Goal: Transaction & Acquisition: Purchase product/service

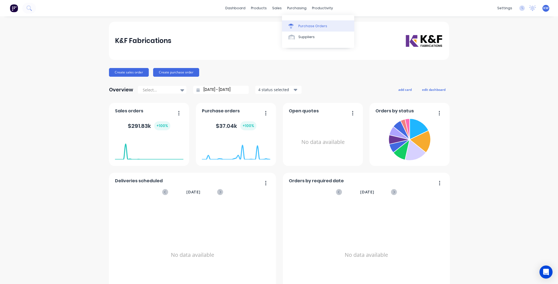
click at [297, 24] on link "Purchase Orders" at bounding box center [318, 25] width 72 height 11
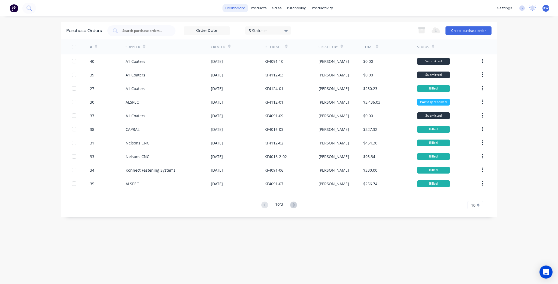
click at [243, 10] on link "dashboard" at bounding box center [236, 8] width 26 height 8
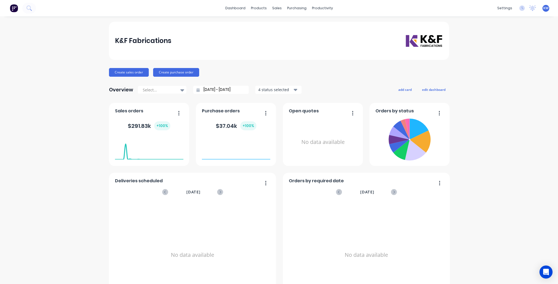
click at [13, 7] on img at bounding box center [14, 8] width 8 height 8
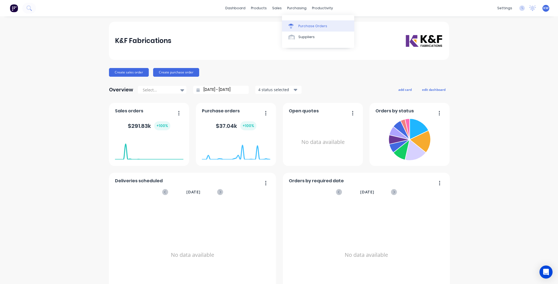
click at [306, 27] on div "Purchase Orders" at bounding box center [312, 26] width 29 height 5
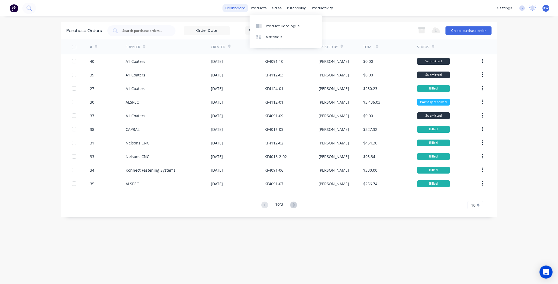
click at [236, 7] on link "dashboard" at bounding box center [236, 8] width 26 height 8
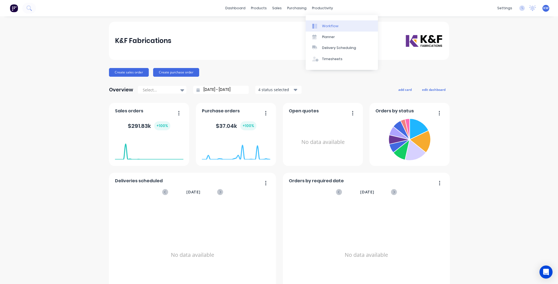
click at [323, 21] on link "Workflow" at bounding box center [342, 25] width 72 height 11
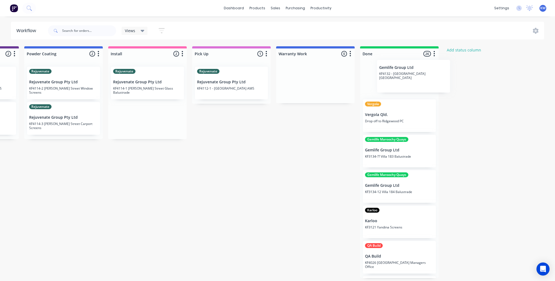
scroll to position [0, 745]
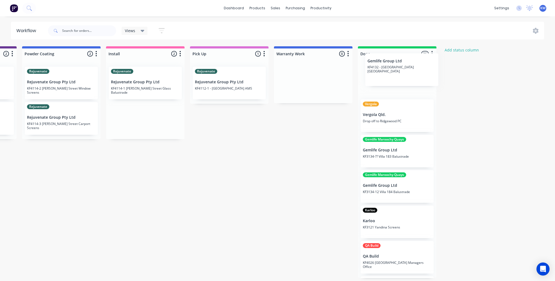
drag, startPoint x: 186, startPoint y: 117, endPoint x: 411, endPoint y: 68, distance: 229.6
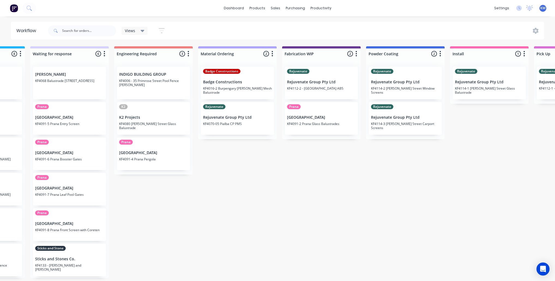
scroll to position [0, 399]
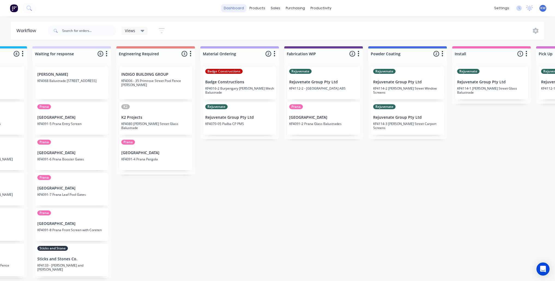
click at [247, 9] on link "dashboard" at bounding box center [234, 8] width 26 height 8
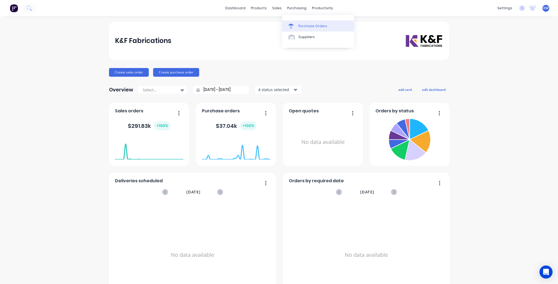
click at [305, 23] on link "Purchase Orders" at bounding box center [318, 25] width 72 height 11
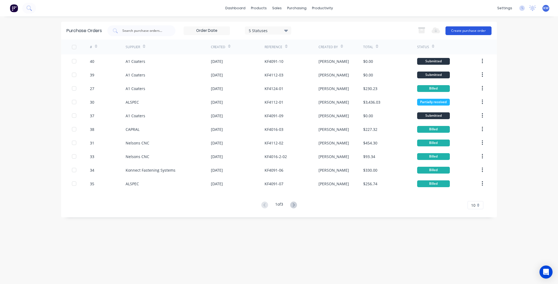
click at [470, 27] on button "Create purchase order" at bounding box center [468, 30] width 46 height 9
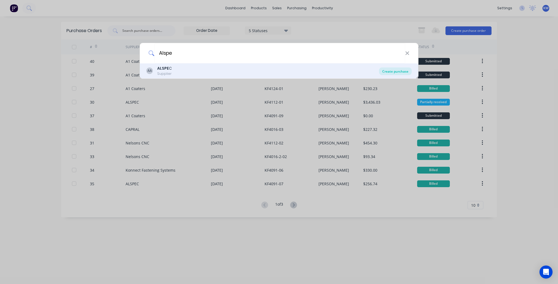
type input "Alspe"
click at [388, 69] on div "Create purchase" at bounding box center [395, 72] width 33 height 8
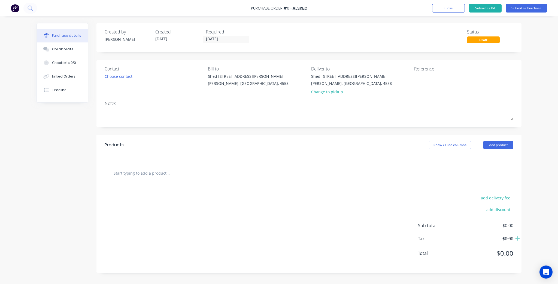
click at [160, 167] on div at bounding box center [309, 173] width 409 height 20
click at [160, 172] on input "text" at bounding box center [167, 173] width 109 height 11
click at [421, 76] on textarea at bounding box center [448, 80] width 68 height 12
type textarea "k"
type textarea "KF4091"
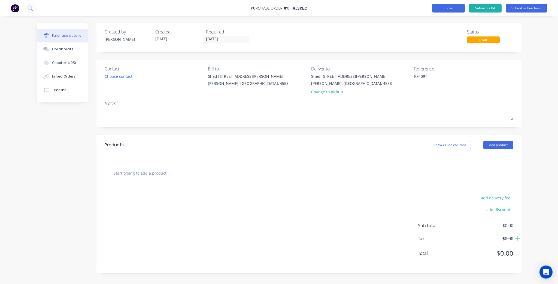
type textarea "x"
type textarea "KF4091"
click at [154, 167] on div at bounding box center [309, 173] width 409 height 20
click at [150, 172] on input "text" at bounding box center [167, 173] width 109 height 11
type textarea "x"
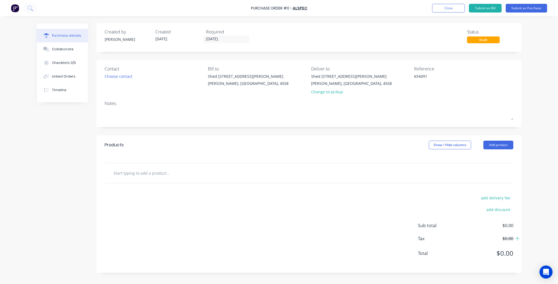
type input "L"
type textarea "x"
type input "LV"
type textarea "x"
type input "LVB"
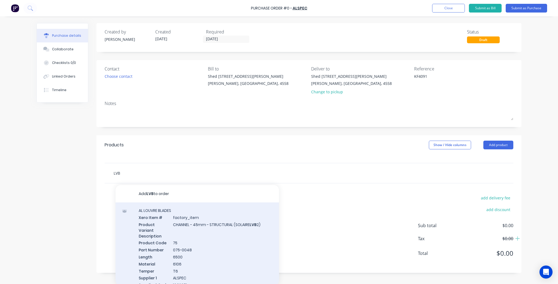
type textarea "x"
type input "LVB4"
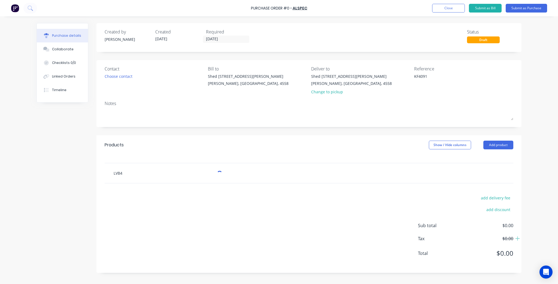
type textarea "x"
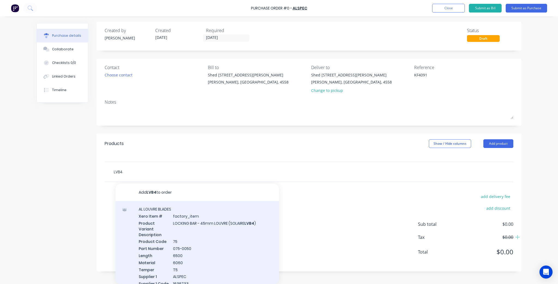
type input "LVB4"
click at [253, 222] on div "AL LOUVRE BLADES Xero Item # factory_item Product Variant Description LOCKING B…" at bounding box center [197, 259] width 163 height 117
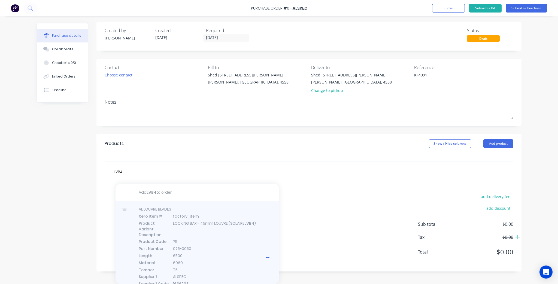
type textarea "x"
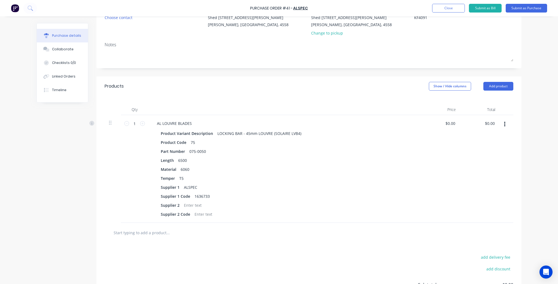
scroll to position [65, 0]
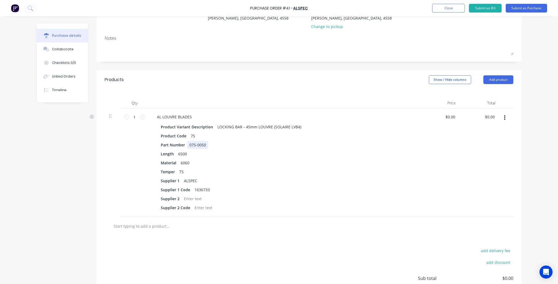
click at [199, 141] on div "075-0050" at bounding box center [197, 145] width 21 height 8
click at [504, 116] on button "button" at bounding box center [504, 118] width 13 height 10
click at [491, 126] on div "Edit Duplicate Exclude from tax Delete" at bounding box center [488, 149] width 46 height 46
click at [490, 129] on button "Edit" at bounding box center [488, 132] width 46 height 11
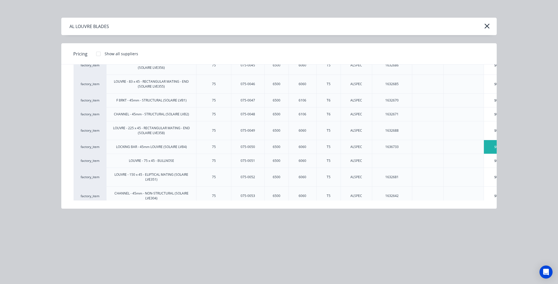
scroll to position [651, 0]
click at [486, 26] on icon "button" at bounding box center [486, 26] width 5 height 5
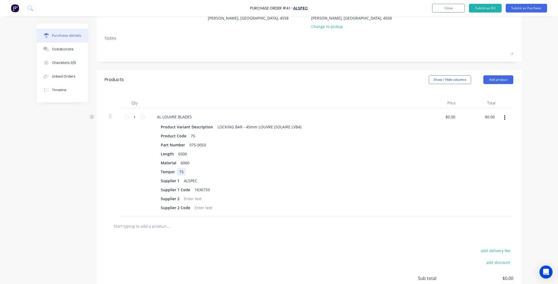
click at [226, 170] on div "Temper T5" at bounding box center [284, 172] width 250 height 8
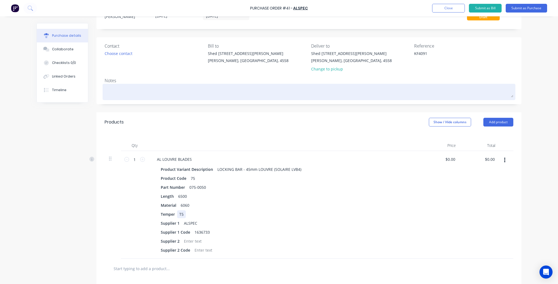
scroll to position [0, 0]
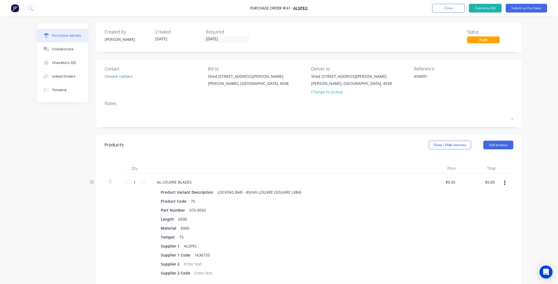
drag, startPoint x: 416, startPoint y: 83, endPoint x: 448, endPoint y: 71, distance: 34.1
click at [416, 83] on textarea "KF4091" at bounding box center [448, 80] width 68 height 12
type textarea "x"
click at [442, 76] on textarea "KF4091" at bounding box center [448, 80] width 68 height 12
type textarea "KF4091-1-2"
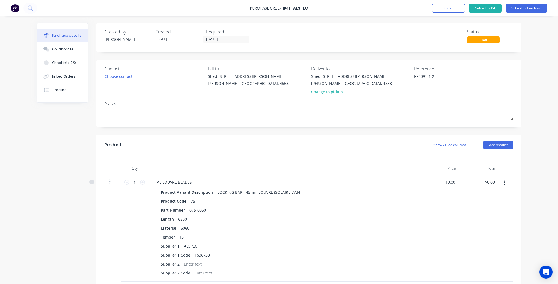
type textarea "x"
type textarea "KF4091-1-2"
click at [449, 81] on textarea "KF4091-1-2" at bounding box center [448, 80] width 68 height 12
type textarea "x"
type textarea "KF4091-1-"
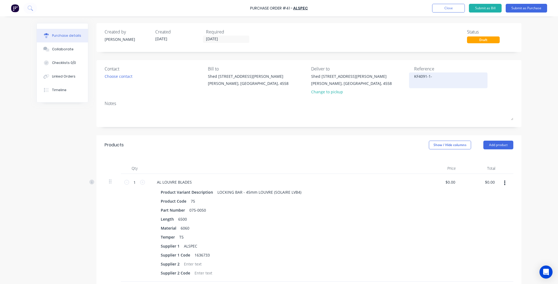
type textarea "x"
type textarea "KF4091-1-1"
type textarea "x"
type textarea "KF4091-1-1"
click at [503, 106] on div "Notes" at bounding box center [309, 103] width 409 height 7
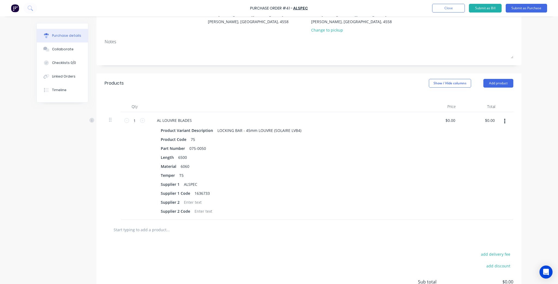
scroll to position [65, 0]
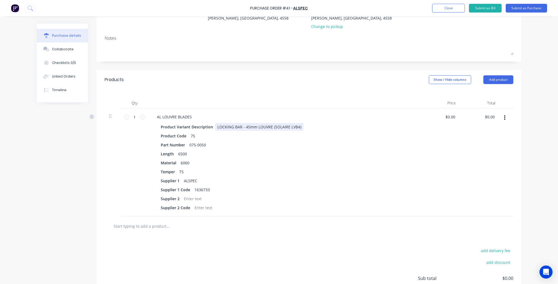
click at [244, 123] on div "LOCKING BAR - 45mm LOUVRE (SOLAIRE LVB4)" at bounding box center [259, 127] width 88 height 8
click at [186, 137] on div "Product Code" at bounding box center [174, 136] width 30 height 8
click at [194, 134] on div "75" at bounding box center [193, 136] width 9 height 8
click at [182, 137] on div "Product Code" at bounding box center [174, 136] width 30 height 8
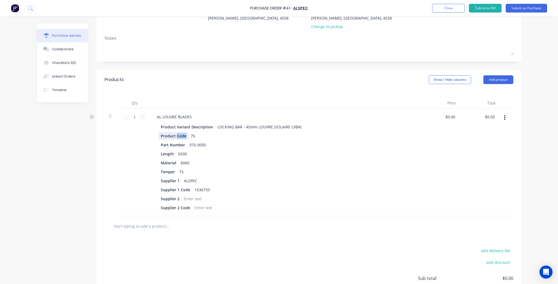
type textarea "x"
click at [182, 137] on div "Product Code" at bounding box center [174, 136] width 30 height 8
type textarea "x"
click at [170, 138] on div "75" at bounding box center [171, 136] width 9 height 8
click at [166, 146] on div "Part Number" at bounding box center [173, 145] width 29 height 8
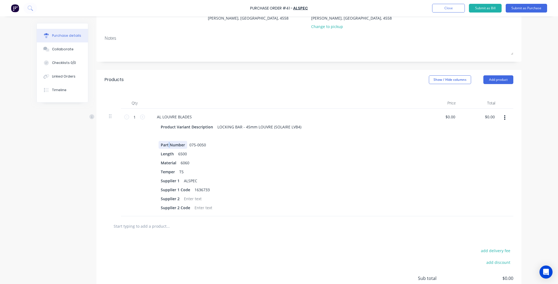
click at [166, 146] on div "Part Number" at bounding box center [173, 145] width 29 height 8
type textarea "x"
click at [166, 146] on div "Part Number" at bounding box center [173, 145] width 29 height 8
type textarea "x"
click at [220, 146] on div at bounding box center [284, 145] width 250 height 8
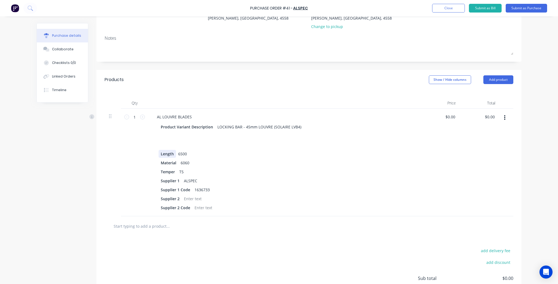
click at [166, 154] on div "Length" at bounding box center [167, 154] width 17 height 8
click at [195, 159] on div "Product Variant Description LOCKING BAR - 45mm LOUVRE (SOLAIRE LVB4) Length 650…" at bounding box center [285, 167] width 264 height 89
click at [169, 198] on div "Supplier 2" at bounding box center [170, 199] width 23 height 8
type textarea "x"
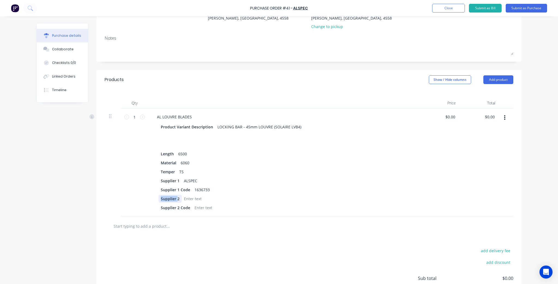
click at [169, 198] on div "Supplier 2" at bounding box center [170, 199] width 23 height 8
click at [167, 199] on div at bounding box center [178, 199] width 22 height 8
click at [159, 198] on div "2" at bounding box center [163, 199] width 8 height 8
type textarea "x"
click at [159, 198] on div "2" at bounding box center [163, 199] width 8 height 8
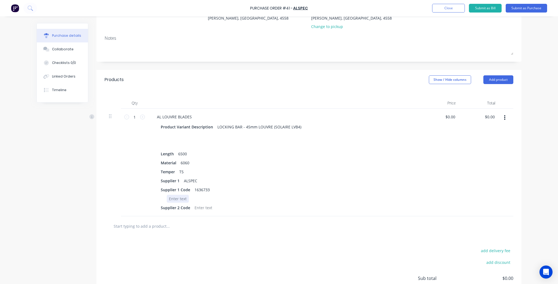
click at [179, 199] on div at bounding box center [178, 199] width 22 height 8
click at [239, 199] on div at bounding box center [284, 199] width 250 height 8
click at [182, 209] on div "Supplier 2 Code" at bounding box center [176, 208] width 34 height 8
click at [181, 209] on div "Supplier 2 Code" at bounding box center [176, 208] width 34 height 8
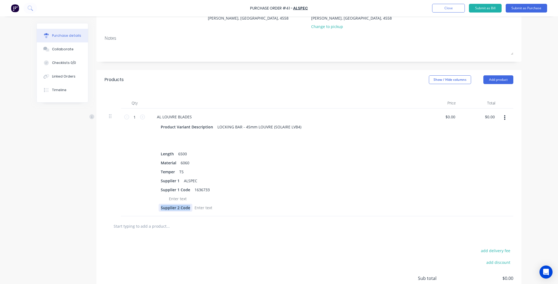
type textarea "x"
click at [181, 209] on div "Supplier 2 Code" at bounding box center [176, 208] width 34 height 8
click at [272, 200] on div at bounding box center [284, 199] width 250 height 8
click at [284, 196] on div at bounding box center [284, 199] width 250 height 8
click at [180, 200] on div at bounding box center [178, 199] width 22 height 8
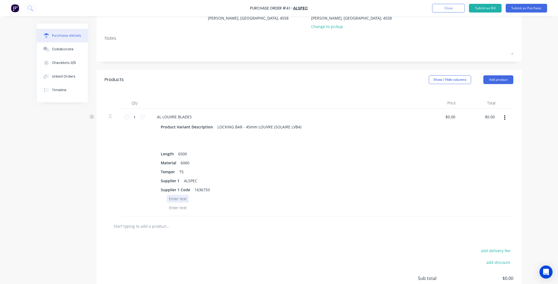
click at [180, 200] on div at bounding box center [178, 199] width 22 height 8
click at [250, 205] on div at bounding box center [284, 208] width 250 height 8
click at [163, 205] on div at bounding box center [163, 208] width 8 height 8
click at [273, 190] on div "Supplier 1 Code 1636733" at bounding box center [284, 190] width 250 height 8
click at [167, 183] on div "Supplier 1" at bounding box center [170, 181] width 23 height 8
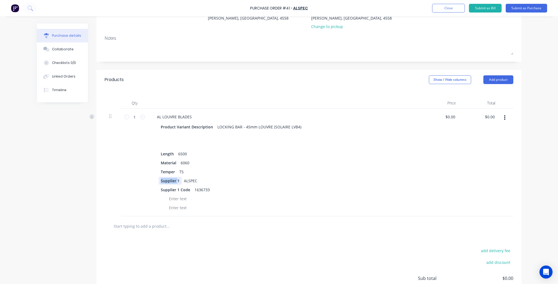
click at [167, 183] on div "Supplier 1" at bounding box center [170, 181] width 23 height 8
type textarea "x"
click at [167, 183] on div "Supplier 1" at bounding box center [170, 181] width 23 height 8
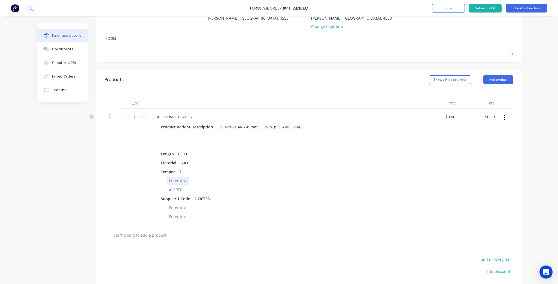
click at [179, 184] on div at bounding box center [178, 181] width 22 height 8
click at [174, 189] on div "ALSPEC" at bounding box center [176, 190] width 18 height 8
type textarea "x"
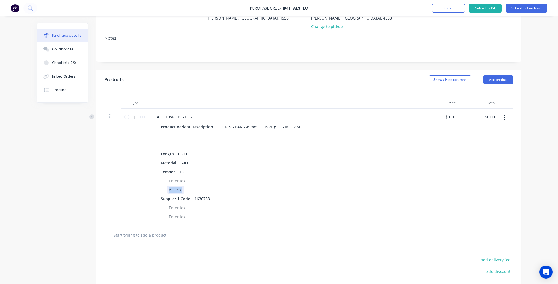
click at [174, 189] on div "ALSPEC" at bounding box center [176, 190] width 18 height 8
click at [169, 198] on div "Supplier 1 Code" at bounding box center [176, 199] width 34 height 8
type textarea "x"
click at [169, 198] on div "Supplier 1 Code" at bounding box center [176, 199] width 34 height 8
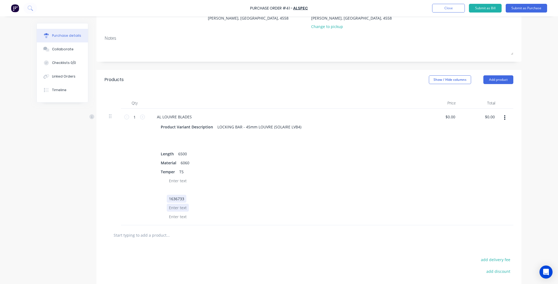
click at [173, 204] on div at bounding box center [178, 208] width 22 height 8
click at [173, 199] on div at bounding box center [178, 199] width 22 height 8
click at [171, 206] on div "1636733" at bounding box center [177, 208] width 20 height 8
type textarea "x"
click at [171, 206] on div "1636733" at bounding box center [177, 208] width 20 height 8
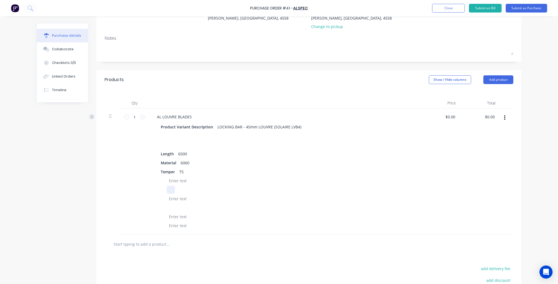
click at [250, 187] on div at bounding box center [284, 190] width 250 height 8
click at [168, 171] on div "Temper" at bounding box center [168, 172] width 19 height 8
type textarea "x"
click at [168, 171] on div "Temper" at bounding box center [168, 172] width 19 height 8
click at [170, 172] on div at bounding box center [178, 172] width 22 height 8
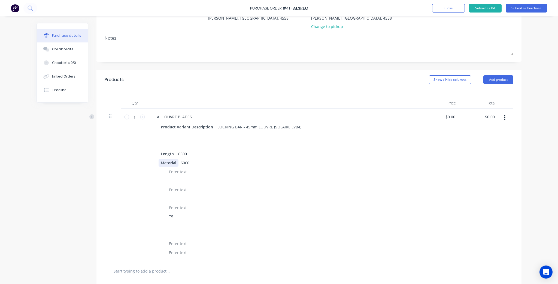
click at [172, 163] on div "Material" at bounding box center [169, 163] width 20 height 8
type textarea "x"
click at [172, 163] on div "Material" at bounding box center [169, 163] width 20 height 8
click at [172, 163] on div at bounding box center [178, 163] width 22 height 8
click at [181, 154] on div "6500" at bounding box center [182, 154] width 13 height 8
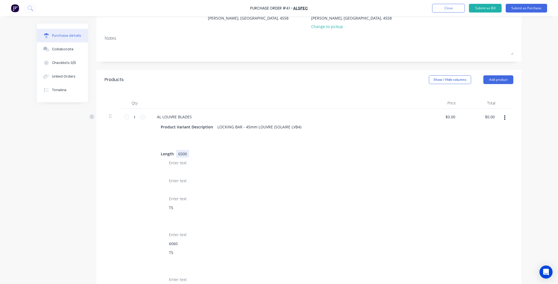
type textarea "x"
click at [181, 154] on div "6500" at bounding box center [182, 154] width 13 height 8
click at [165, 155] on div "Length" at bounding box center [167, 154] width 17 height 8
type textarea "x"
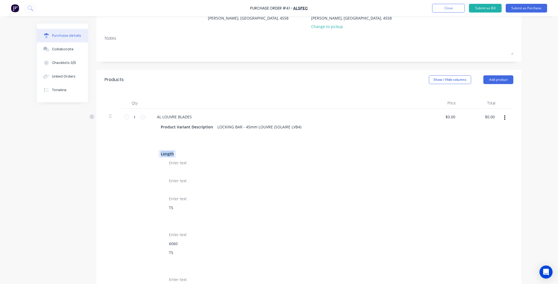
click at [165, 155] on div "Length" at bounding box center [167, 154] width 17 height 8
click at [331, 170] on div "Product Variant Description LOCKING BAR - 45mm LOUVRE (SOLAIRE LVB4) T5 6060 T5…" at bounding box center [285, 230] width 264 height 215
click at [168, 195] on div "Product Variant Description LOCKING BAR - 45mm LOUVRE (SOLAIRE LVB4) T5 6060 T5…" at bounding box center [285, 230] width 264 height 215
click at [170, 201] on div "T5" at bounding box center [171, 199] width 9 height 8
type textarea "x"
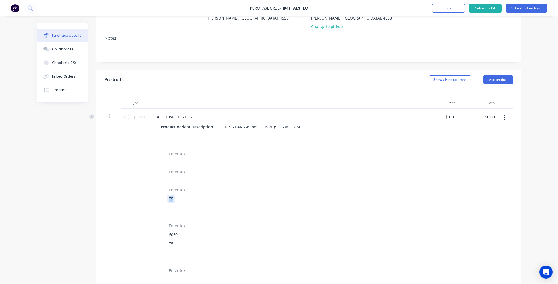
click at [170, 201] on div "T5" at bounding box center [171, 199] width 9 height 8
click at [228, 216] on div at bounding box center [284, 217] width 250 height 8
click at [171, 233] on div "6060" at bounding box center [173, 235] width 13 height 8
type textarea "x"
click at [171, 233] on div "6060" at bounding box center [173, 235] width 13 height 8
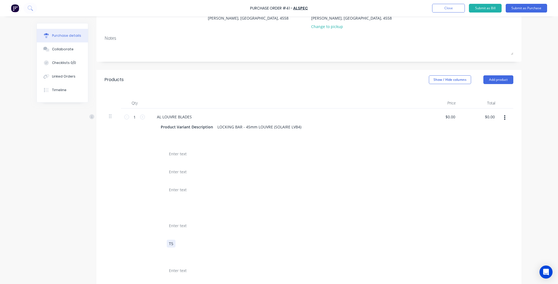
click at [170, 245] on div "T5" at bounding box center [171, 244] width 9 height 8
type textarea "x"
click at [170, 245] on div "T5" at bounding box center [171, 244] width 9 height 8
click at [337, 219] on div at bounding box center [284, 217] width 250 height 8
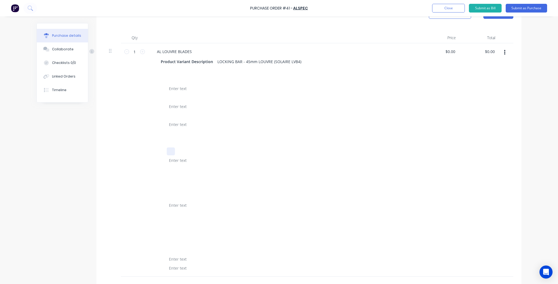
scroll to position [44, 0]
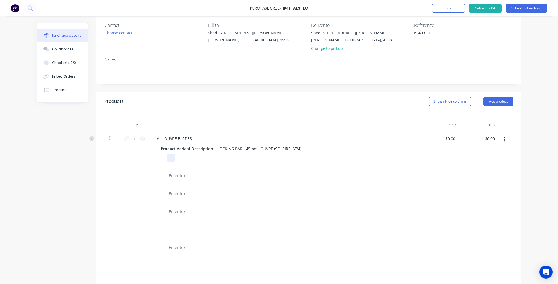
click at [209, 156] on div at bounding box center [284, 158] width 250 height 8
click at [364, 144] on div "AL LOUVRE BLADES Product Variant Description LOCKING BAR - 45mm LOUVRE (SOLAIRE…" at bounding box center [284, 247] width 272 height 234
click at [111, 136] on div at bounding box center [113, 138] width 8 height 7
click at [111, 137] on div at bounding box center [113, 138] width 8 height 7
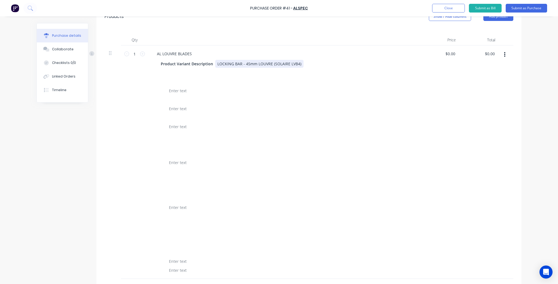
scroll to position [196, 0]
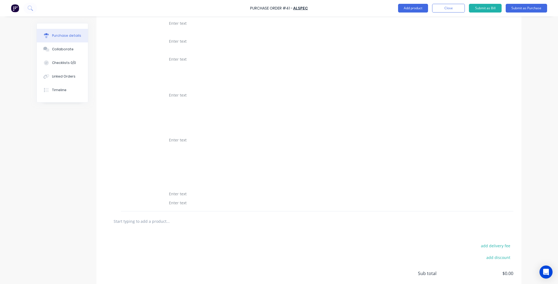
click at [286, 216] on div at bounding box center [309, 221] width 400 height 11
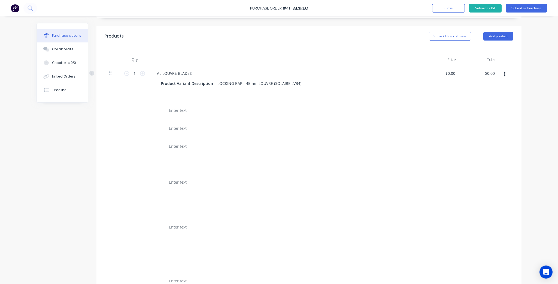
drag, startPoint x: 190, startPoint y: 228, endPoint x: 141, endPoint y: 149, distance: 93.3
click at [157, 122] on div "Product Variant Description LOCKING BAR - 45mm LOUVRE (SOLAIRE LVB4)" at bounding box center [285, 187] width 264 height 215
click at [170, 89] on div at bounding box center [171, 93] width 8 height 8
click at [169, 104] on div at bounding box center [171, 102] width 8 height 8
click at [220, 153] on div at bounding box center [284, 155] width 250 height 8
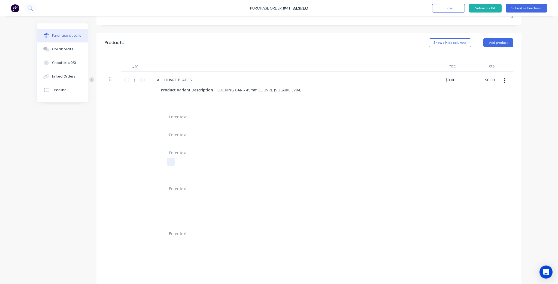
scroll to position [153, 0]
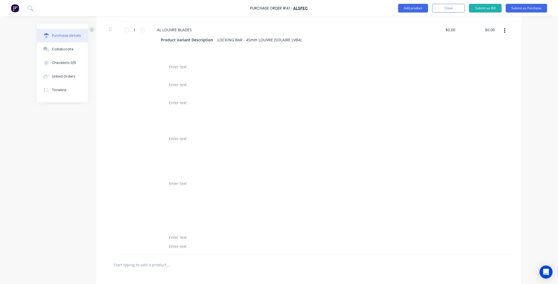
click at [136, 270] on input "text" at bounding box center [167, 265] width 109 height 11
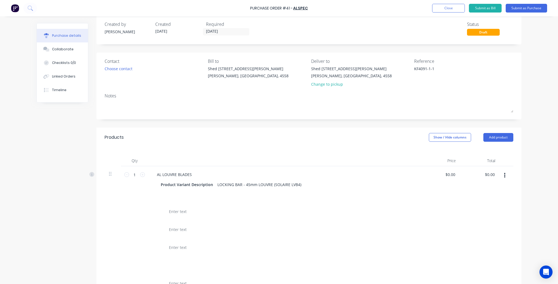
scroll to position [0, 0]
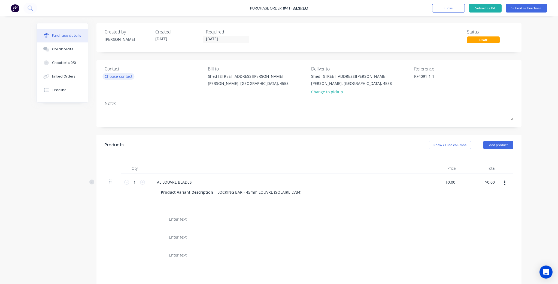
click at [130, 78] on div "Choose contact" at bounding box center [119, 77] width 28 height 6
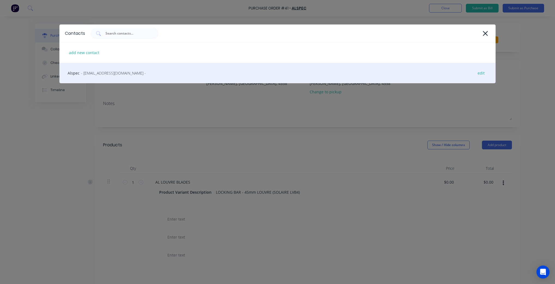
click at [103, 74] on span "- sunshinecoast@alspec.com.au -" at bounding box center [113, 73] width 65 height 6
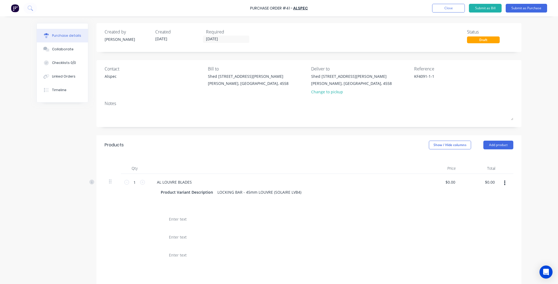
click at [209, 35] on div "Required" at bounding box center [229, 32] width 46 height 7
click at [214, 45] on div "Created by Kim Created 09/10/25 Required 09/10/25 Status Draft" at bounding box center [308, 37] width 425 height 29
click at [214, 39] on input "09/10/25" at bounding box center [226, 39] width 46 height 7
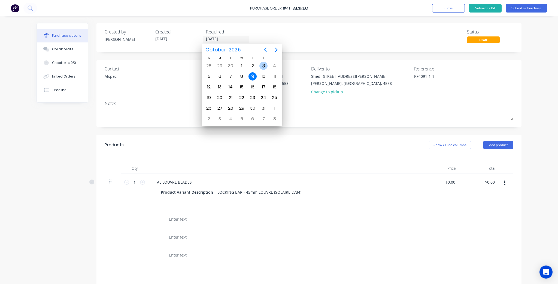
click at [262, 70] on div "3" at bounding box center [263, 66] width 11 height 10
type textarea "x"
type input "03/10/25"
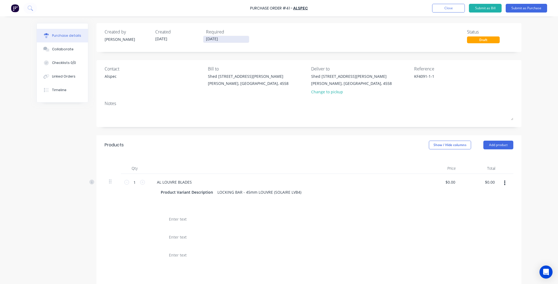
click at [231, 41] on input "03/10/25" at bounding box center [226, 39] width 46 height 7
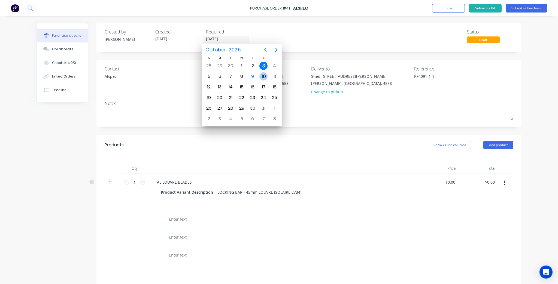
click at [262, 75] on div "10" at bounding box center [263, 76] width 8 height 8
type textarea "x"
type input "10/10/25"
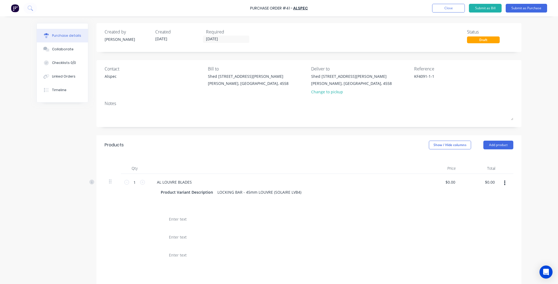
click at [323, 95] on div "Shed 1/9 Charlston Pl Kuluin, Queensland, 4558 Change to pickup" at bounding box center [351, 86] width 81 height 24
click at [323, 93] on div "Change to pickup" at bounding box center [351, 92] width 81 height 6
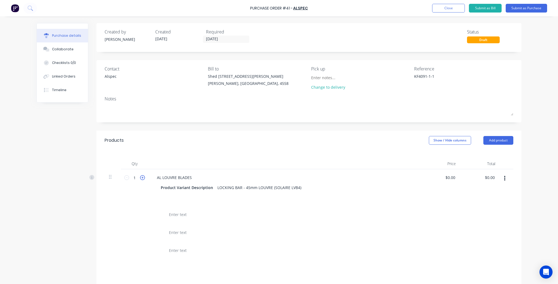
click at [141, 178] on icon at bounding box center [142, 177] width 5 height 5
type textarea "x"
type input "2"
click at [141, 178] on icon at bounding box center [142, 177] width 5 height 5
type textarea "x"
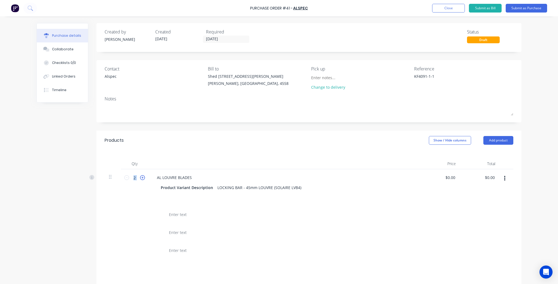
type input "3"
click at [141, 178] on icon at bounding box center [142, 177] width 5 height 5
type textarea "x"
type input "4"
click at [141, 178] on icon at bounding box center [142, 177] width 5 height 5
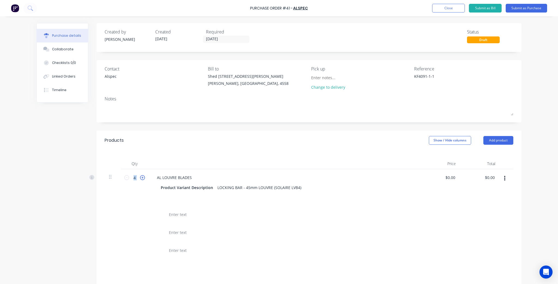
type textarea "x"
type input "5"
click at [133, 196] on div "5 5" at bounding box center [134, 286] width 27 height 234
click at [514, 5] on button "Submit as Purchase" at bounding box center [526, 8] width 41 height 9
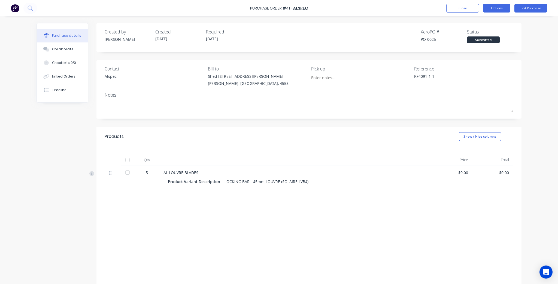
click at [488, 7] on button "Options" at bounding box center [496, 8] width 27 height 9
click at [476, 21] on div "Print / Email" at bounding box center [484, 22] width 42 height 8
drag, startPoint x: 390, startPoint y: 99, endPoint x: 408, endPoint y: 87, distance: 22.1
click at [392, 97] on div "Notes" at bounding box center [309, 103] width 409 height 22
click at [497, 8] on button "Options" at bounding box center [496, 8] width 27 height 9
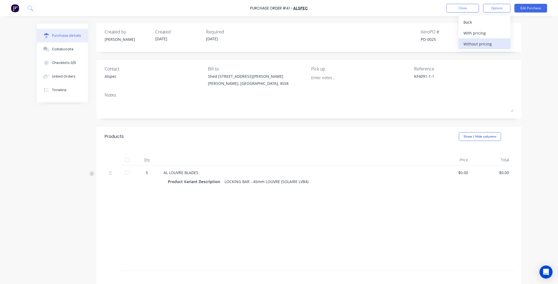
click at [486, 45] on div "Without pricing" at bounding box center [484, 44] width 42 height 8
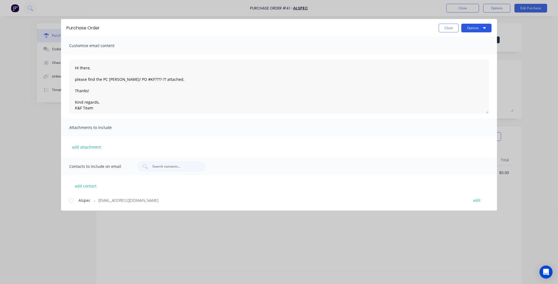
click at [477, 27] on button "Options" at bounding box center [476, 28] width 30 height 9
click at [473, 44] on div "Preview" at bounding box center [466, 42] width 42 height 8
click at [447, 28] on button "Close" at bounding box center [449, 28] width 20 height 9
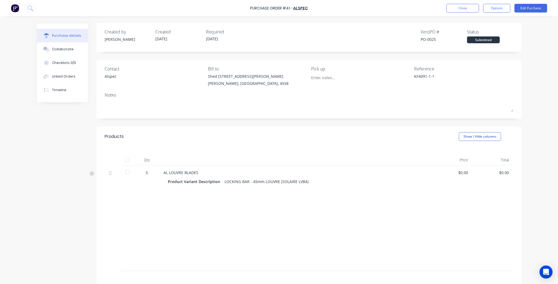
click at [234, 186] on div "Product Variant Description LOCKING BAR - 45mm LOUVRE (SOLAIRE LVB4)" at bounding box center [295, 222] width 264 height 89
click at [536, 2] on div "Purchase Order #41 - ALSPEC Close Options Edit Purchase" at bounding box center [279, 8] width 558 height 16
click at [535, 4] on button "Edit Purchase" at bounding box center [530, 8] width 33 height 9
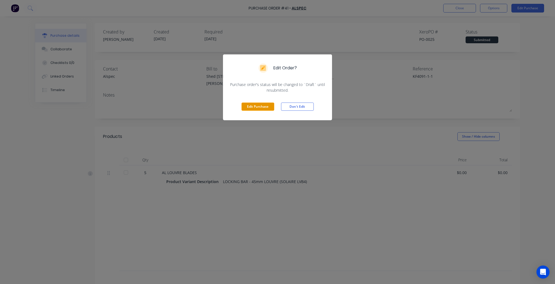
drag, startPoint x: 271, startPoint y: 109, endPoint x: 268, endPoint y: 109, distance: 3.0
click at [271, 109] on button "Edit Purchase" at bounding box center [257, 107] width 33 height 8
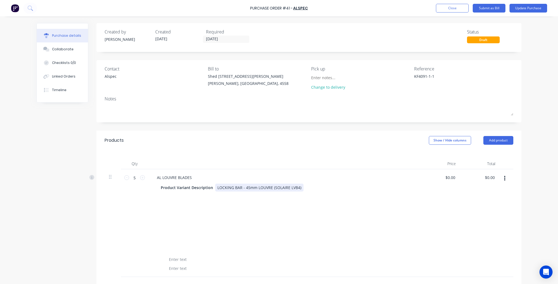
click at [218, 191] on div "LOCKING BAR - 45mm LOUVRE (SOLAIRE LVB4)" at bounding box center [259, 188] width 88 height 8
copy div "LOCKING BAR - 45mm LOUVRE (SOLAIRE LVB4)"
click at [168, 177] on div "AL LOUVRE BLADES" at bounding box center [175, 178] width 44 height 8
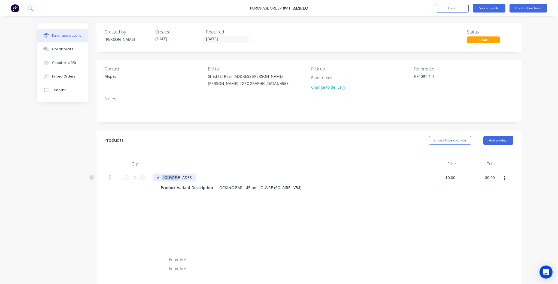
click at [168, 177] on div "AL LOUVRE BLADES" at bounding box center [175, 178] width 44 height 8
type textarea "x"
click at [168, 177] on div "AL LOUVRE BLADES" at bounding box center [175, 178] width 44 height 8
paste div
click at [202, 187] on div "Product Variant Description" at bounding box center [187, 188] width 57 height 8
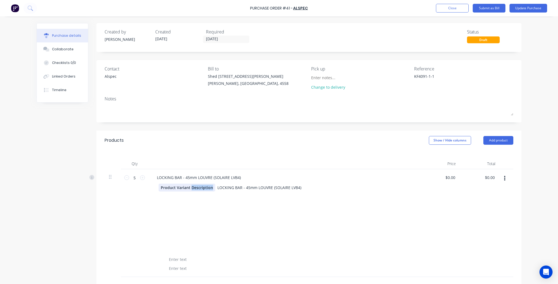
click at [202, 187] on div "Product Variant Description" at bounding box center [187, 188] width 57 height 8
type textarea "x"
click at [202, 187] on div "Product Variant Description" at bounding box center [187, 188] width 57 height 8
click at [207, 189] on div at bounding box center [284, 188] width 250 height 8
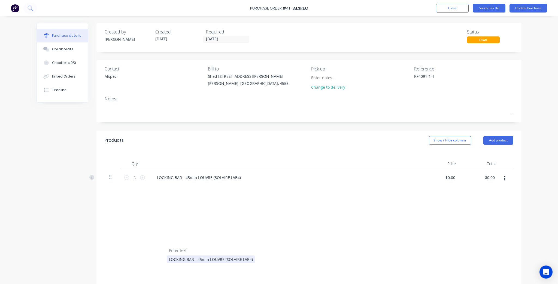
click at [219, 259] on div "LOCKING BAR - 45mm LOUVRE (SOLAIRE LVB4)" at bounding box center [211, 260] width 88 height 8
type textarea "x"
click at [219, 259] on div "LOCKING BAR - 45mm LOUVRE (SOLAIRE LVB4)" at bounding box center [211, 260] width 88 height 8
click at [352, 243] on div at bounding box center [284, 242] width 250 height 8
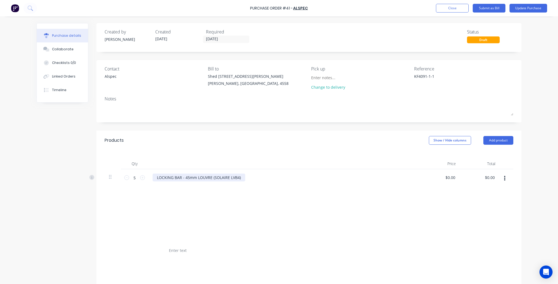
click at [230, 178] on div "LOCKING BAR - 45mm LOUVRE (SOLAIRE LVB4)" at bounding box center [199, 178] width 93 height 8
click at [226, 177] on div "LOCKING BAR - 45mm LOUVRE (SOLAIRE LVB4)" at bounding box center [199, 178] width 93 height 8
click at [228, 177] on div "LOCKING BAR - 45mm LOUVRE (SOLAIRE LVB4)" at bounding box center [199, 178] width 93 height 8
click at [281, 178] on div "LOCKING BAR - 45mm LOUVRE (LVB4)" at bounding box center [285, 178] width 264 height 8
click at [528, 8] on button "Update Purchase" at bounding box center [528, 8] width 38 height 9
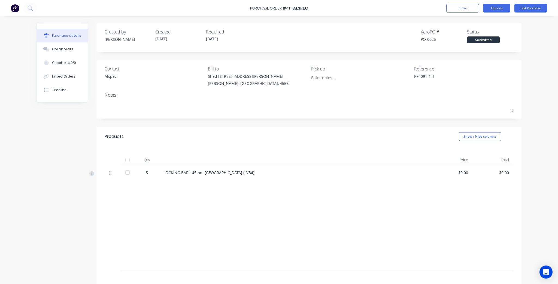
click at [500, 9] on button "Options" at bounding box center [496, 8] width 27 height 9
click at [481, 20] on div "Print / Email" at bounding box center [484, 22] width 42 height 8
click at [481, 48] on div "Without pricing" at bounding box center [484, 44] width 42 height 8
type textarea "x"
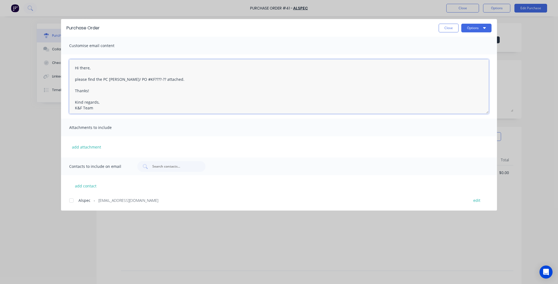
drag, startPoint x: 120, startPoint y: 79, endPoint x: 104, endPoint y: 77, distance: 16.4
click at [104, 77] on textarea "Hi there, please find the PC docket/ PO #KF????-?? attached. Thanks! Kind regar…" at bounding box center [279, 86] width 420 height 54
drag, startPoint x: 126, startPoint y: 79, endPoint x: 109, endPoint y: 80, distance: 17.4
click at [109, 80] on textarea "Hi there, please find the PO #KF????-?? attached. Thanks! Kind regards, K&F Team" at bounding box center [279, 86] width 420 height 54
paste textarea "LOCKING BAR - 45mm LOUVRE (SOLAIRE LVB4)"
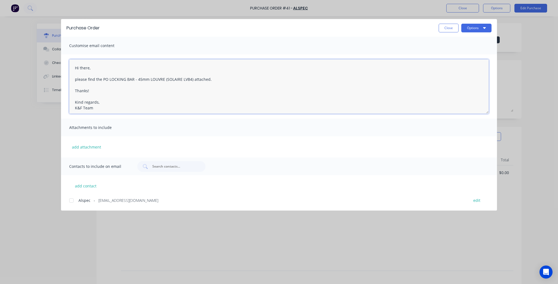
click at [157, 79] on textarea "Hi there, please find the PO LOCKING BAR - 45mm LOUVRE (SOLAIRE LVB4) attached.…" at bounding box center [279, 86] width 420 height 54
click at [196, 85] on textarea "Hi there, please find the PO LOCKING BAR - 45mm LOUVRE (SOLAIRE LVB4) attached.…" at bounding box center [279, 86] width 420 height 54
drag, startPoint x: 191, startPoint y: 81, endPoint x: 108, endPoint y: 80, distance: 82.3
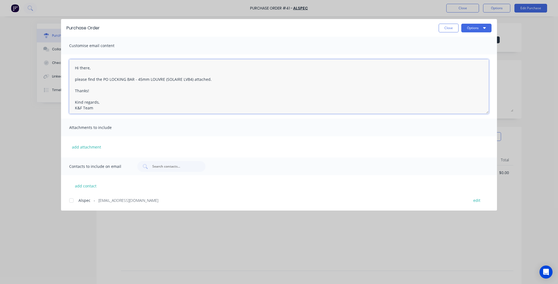
click at [108, 80] on textarea "Hi there, please find the PO LOCKING BAR - 45mm LOUVRE (SOLAIRE LVB4) attached.…" at bounding box center [279, 86] width 420 height 54
click at [127, 78] on textarea "Hi there, please find the PO KF4091-1-1 attached. Thanks! Kind regards, K&F Team" at bounding box center [279, 86] width 420 height 54
type textarea "Hi there, please find the PO KF4091-1-01 attached. Thanks! Kind regards, K&F Te…"
click at [481, 28] on button "Options" at bounding box center [476, 28] width 30 height 9
click at [479, 40] on div "Preview" at bounding box center [466, 42] width 42 height 8
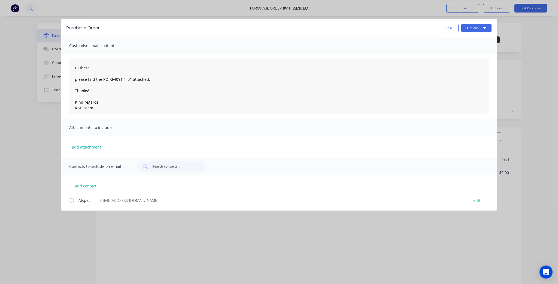
click at [77, 202] on div at bounding box center [71, 200] width 11 height 11
click at [441, 29] on button "Close" at bounding box center [449, 28] width 20 height 9
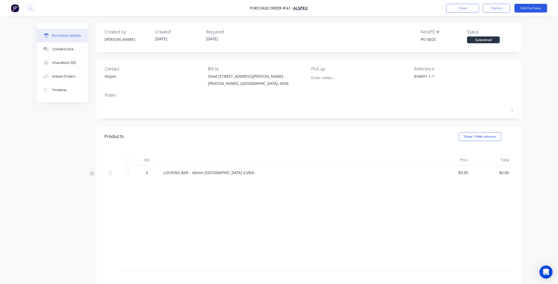
click at [539, 7] on button "Edit Purchase" at bounding box center [530, 8] width 33 height 9
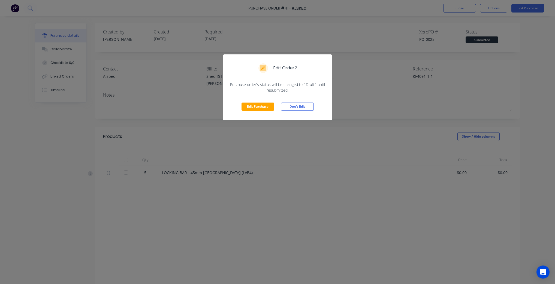
click at [273, 102] on div "Edit Purchase Don't Edit" at bounding box center [277, 106] width 109 height 27
click at [265, 104] on button "Edit Purchase" at bounding box center [257, 107] width 33 height 8
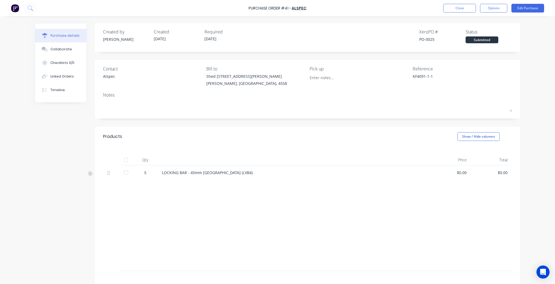
type textarea "x"
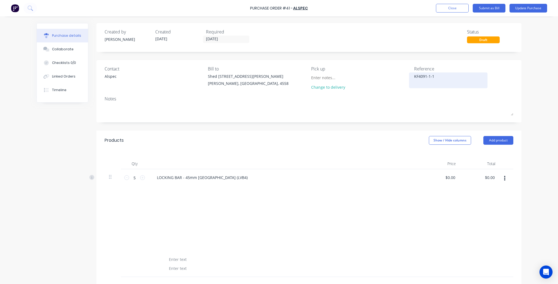
click at [431, 77] on textarea "KF4091-1-1" at bounding box center [448, 80] width 68 height 12
type textarea "KF4091-1-01"
type textarea "x"
type textarea "KF4091-1-01"
click at [534, 8] on button "Update Purchase" at bounding box center [528, 8] width 38 height 9
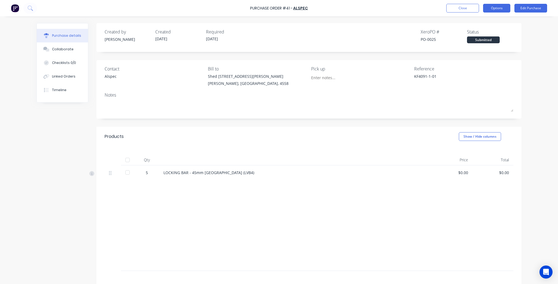
click at [503, 8] on button "Options" at bounding box center [496, 8] width 27 height 9
click at [501, 27] on button "Print / Email" at bounding box center [484, 22] width 52 height 11
click at [489, 43] on div "Without pricing" at bounding box center [484, 44] width 42 height 8
type textarea "x"
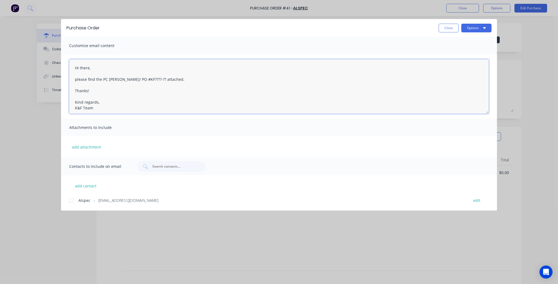
drag, startPoint x: 147, startPoint y: 80, endPoint x: 104, endPoint y: 81, distance: 42.8
click at [104, 81] on textarea "Hi there, please find the PC docket/ PO #KF????-?? attached. Thanks! Kind regar…" at bounding box center [279, 86] width 420 height 54
paste textarea "KF4091-1-01"
click at [123, 95] on textarea "Hi there, please find the PO KF4091-1-01 attached. Thanks! Kind regards, K&F Te…" at bounding box center [279, 86] width 420 height 54
type textarea "Hi there, please find the PO KF4091-1-01 attached. Thanks! Kind regards, K&F Te…"
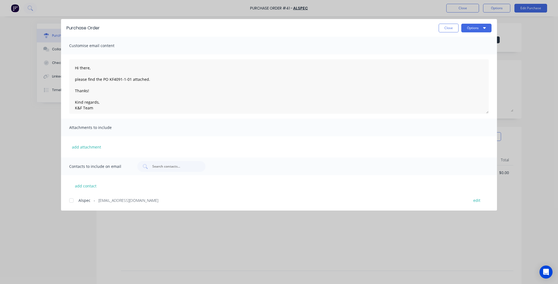
click at [116, 201] on span "sunshinecoast@alspec.com.au" at bounding box center [128, 201] width 60 height 6
click at [481, 31] on button "Options" at bounding box center [476, 28] width 30 height 9
click at [469, 63] on div "Email" at bounding box center [466, 64] width 42 height 8
click at [445, 26] on button "Close" at bounding box center [449, 28] width 20 height 9
type textarea "x"
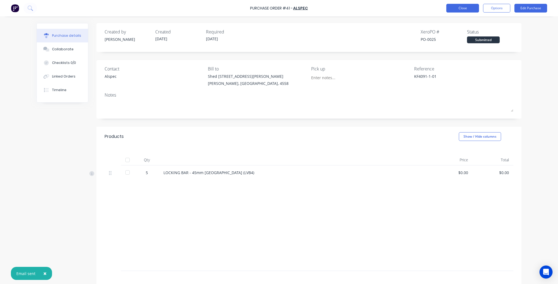
click at [475, 5] on div "Purchase Order #41 - ALSPEC Close Options Edit Purchase" at bounding box center [279, 8] width 558 height 16
click at [466, 7] on button "Close" at bounding box center [462, 8] width 33 height 9
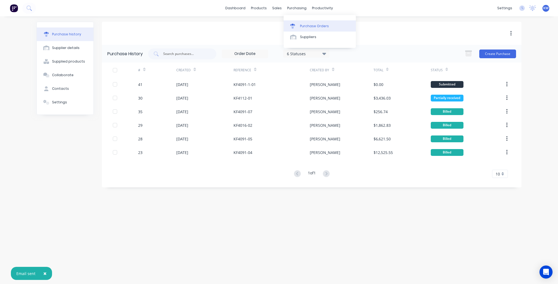
click at [307, 24] on div "Purchase Orders" at bounding box center [314, 26] width 29 height 5
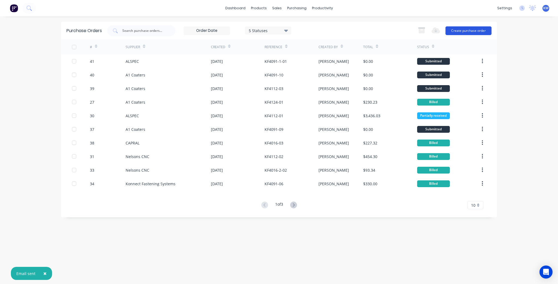
click at [470, 28] on button "Create purchase order" at bounding box center [468, 30] width 46 height 9
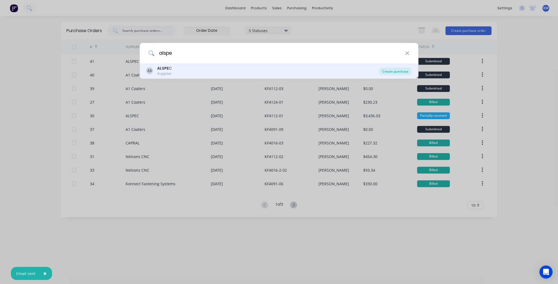
type input "alspe"
click at [400, 72] on div "Create purchase" at bounding box center [395, 72] width 33 height 8
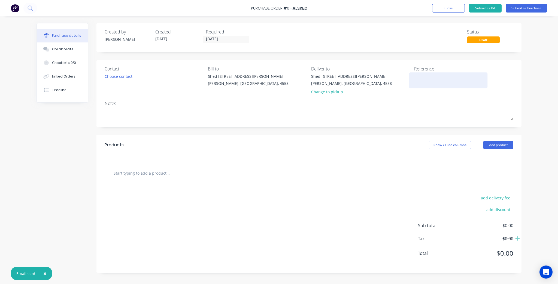
click at [439, 85] on textarea at bounding box center [448, 80] width 68 height 12
type textarea "KF4"
type textarea "x"
type textarea "KF40"
type textarea "x"
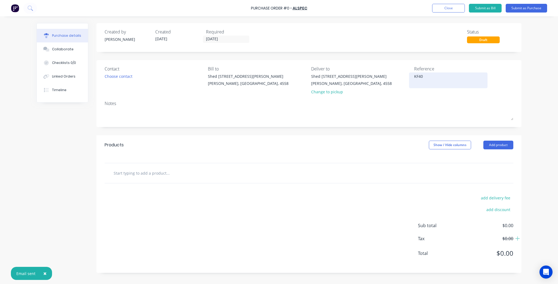
type textarea "KF409"
type textarea "x"
type textarea "KF4091"
type textarea "x"
type textarea "KF4091-"
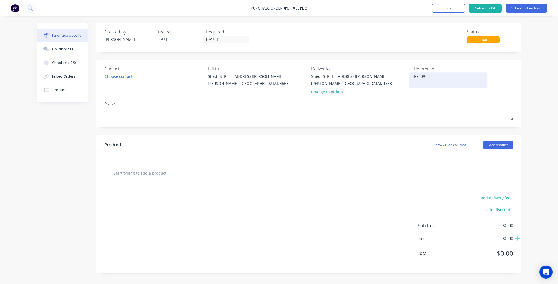
type textarea "x"
type textarea "KF4091-9"
type textarea "x"
type textarea "KF4091-9-"
type textarea "x"
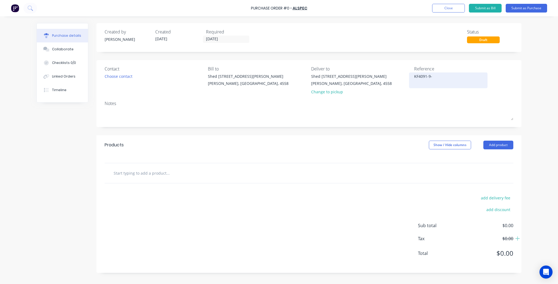
type textarea "KF4091-9-0"
type textarea "x"
type textarea "KF4091-9-01"
type textarea "x"
type textarea "KF4091-9-01"
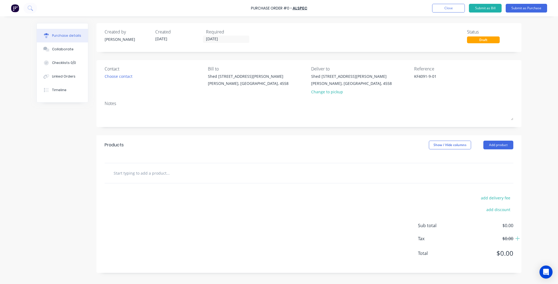
type textarea "x"
type textarea "KF4091-9-01"
click at [174, 172] on input "text" at bounding box center [167, 173] width 109 height 11
type textarea "x"
type input "5"
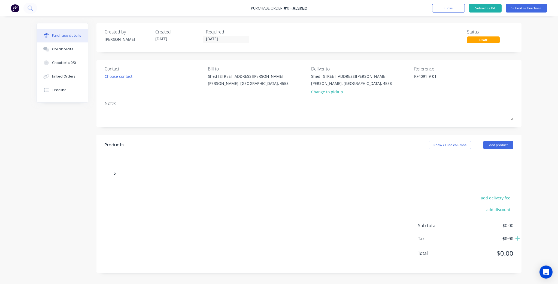
type textarea "x"
type input "50"
type textarea "x"
type input "50"
type textarea "x"
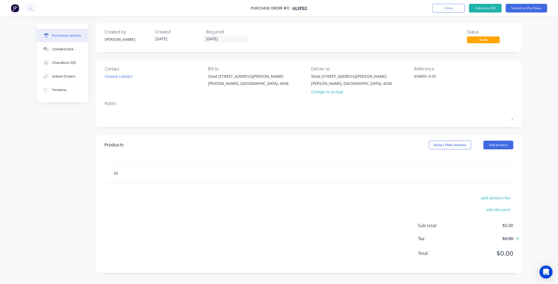
type input "50 x"
type textarea "x"
type input "50 x"
type textarea "x"
type input "50 x 1"
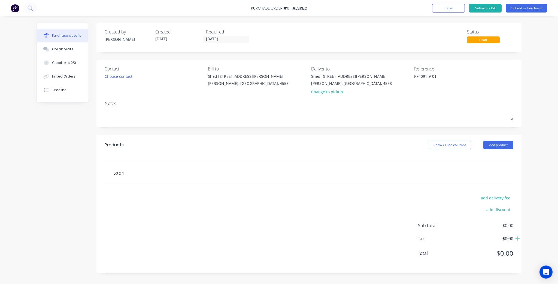
type textarea "x"
type input "50 x 10"
type textarea "x"
type input "50 x 10"
type textarea "x"
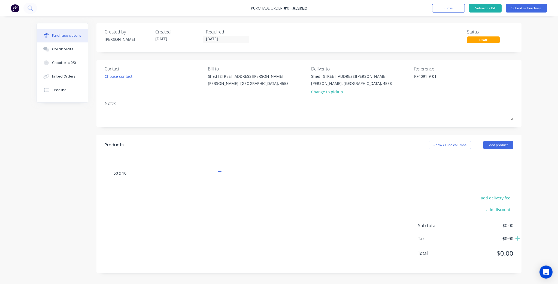
type input "50 x 10 f"
type textarea "x"
type input "50 x 10 fl"
type textarea "x"
type input "50 x 10 fla"
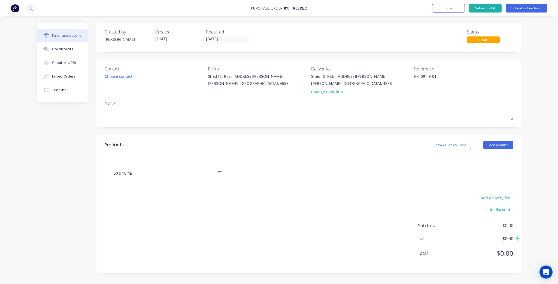
type textarea "x"
type input "50 x 10 flat"
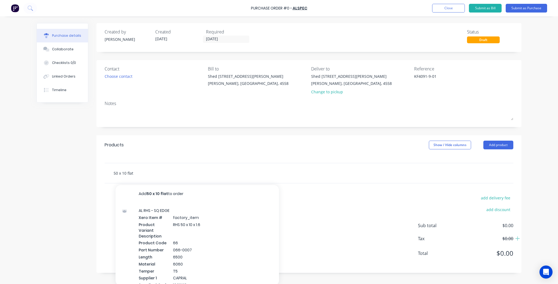
type textarea "x"
type input "50 x 10 flat"
type textarea "x"
type input "50 x 10 flat b"
type textarea "x"
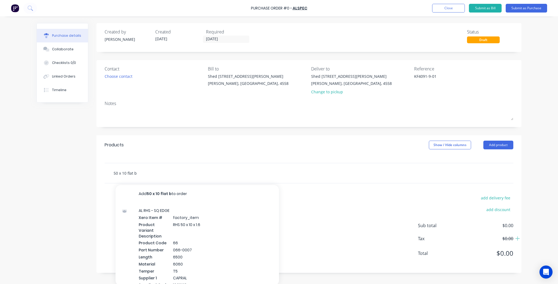
type input "50 x 10 flat ba"
type textarea "x"
type input "50 x 10 flat bar"
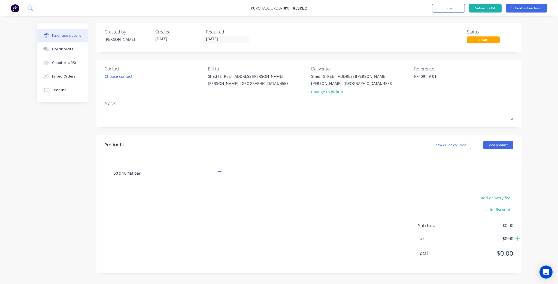
type textarea "x"
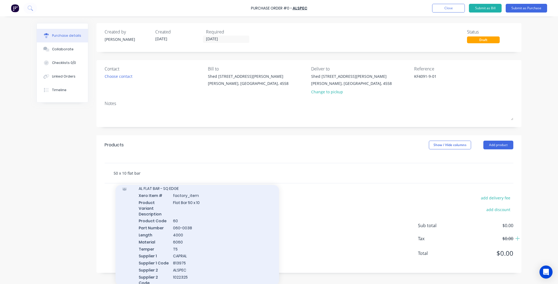
scroll to position [22, 0]
type input "50 x 10 flat bar"
click at [236, 248] on div "AL FLAT BAR - SQ EDGE Xero Item # factory_item Product Variant Description Flat…" at bounding box center [197, 239] width 163 height 117
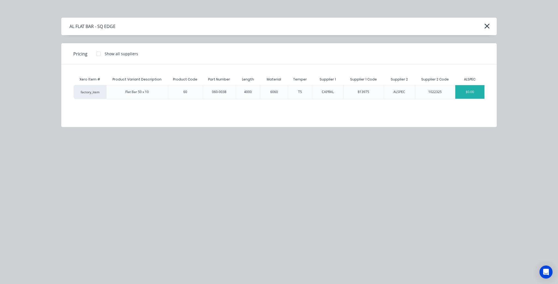
click at [468, 92] on div "$0.00" at bounding box center [469, 92] width 29 height 14
type textarea "x"
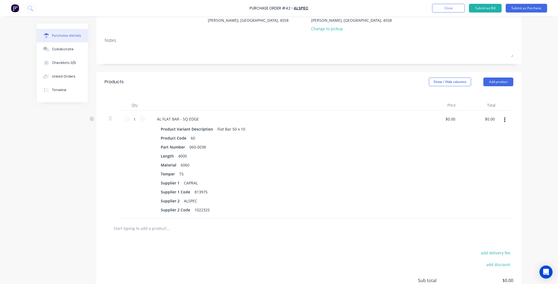
scroll to position [65, 0]
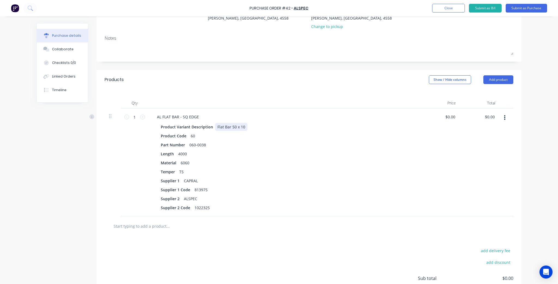
click at [229, 126] on div "Flat Bar 50 x 10" at bounding box center [231, 127] width 32 height 8
copy div "Flat Bar 50 x 10"
click at [169, 115] on div "AL FLAT BAR - SQ EDGE" at bounding box center [178, 117] width 51 height 8
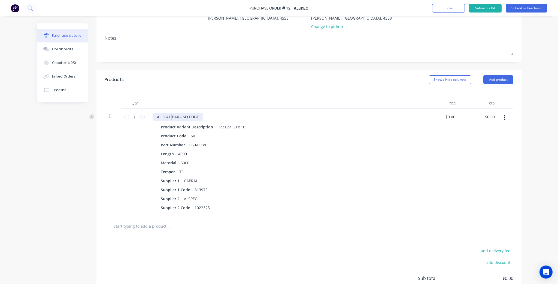
click at [169, 115] on div "AL FLAT BAR - SQ EDGE" at bounding box center [178, 117] width 51 height 8
type textarea "x"
click at [169, 115] on div "AL FLAT BAR - SQ EDGE" at bounding box center [178, 117] width 51 height 8
paste div
click at [203, 127] on div "Product Variant Description" at bounding box center [187, 127] width 57 height 8
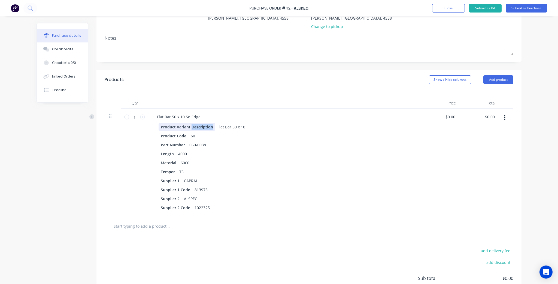
click at [203, 127] on div "Product Variant Description" at bounding box center [187, 127] width 57 height 8
type textarea "x"
click at [203, 127] on div "Product Variant Description" at bounding box center [187, 127] width 57 height 8
click at [176, 126] on div "Flat Bar 50 x 10" at bounding box center [183, 127] width 32 height 8
type textarea "x"
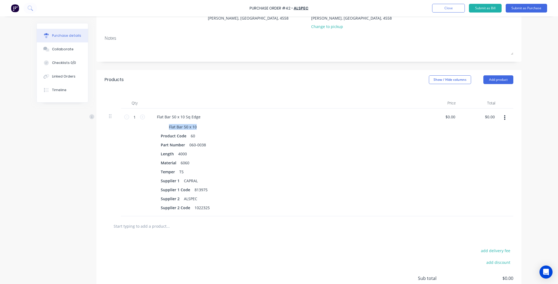
click at [176, 126] on div "Flat Bar 50 x 10" at bounding box center [183, 127] width 32 height 8
click at [173, 135] on div "Product Code" at bounding box center [174, 136] width 30 height 8
type textarea "x"
click at [173, 135] on div "Product Code" at bounding box center [174, 136] width 30 height 8
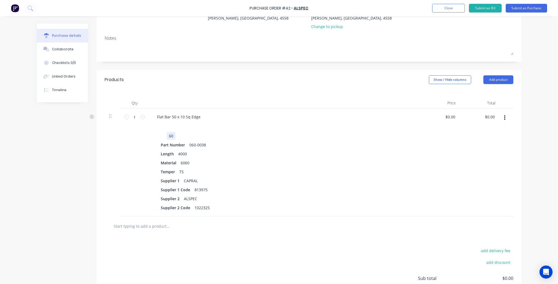
type textarea "x"
click at [169, 137] on div "60" at bounding box center [171, 136] width 9 height 8
click at [168, 147] on div "Part Number" at bounding box center [173, 145] width 29 height 8
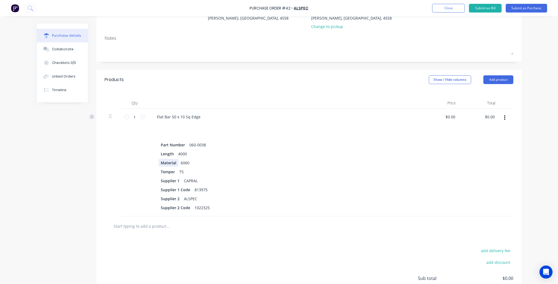
click at [169, 159] on div "Material" at bounding box center [169, 163] width 20 height 8
click at [166, 155] on div "Length" at bounding box center [167, 154] width 17 height 8
click at [172, 147] on div "Part Number" at bounding box center [173, 145] width 29 height 8
type textarea "x"
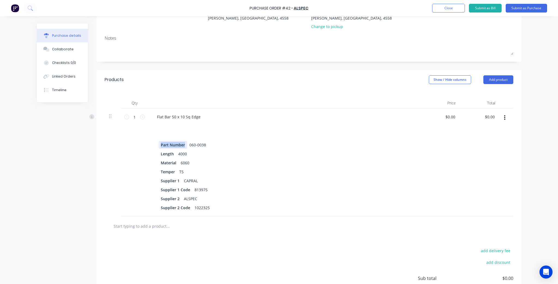
click at [172, 147] on div "Part Number" at bounding box center [173, 145] width 29 height 8
click at [180, 144] on div "060-0038" at bounding box center [177, 145] width 21 height 8
type textarea "x"
click at [180, 144] on div "060-0038" at bounding box center [177, 145] width 21 height 8
click at [174, 188] on div "Supplier 1 Code" at bounding box center [176, 190] width 34 height 8
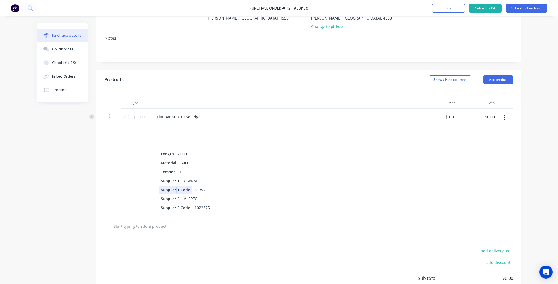
click at [174, 188] on div "Supplier 1 Code" at bounding box center [176, 190] width 34 height 8
type textarea "x"
click at [174, 188] on div "Supplier 1 Code" at bounding box center [176, 190] width 34 height 8
click at [168, 183] on div "Supplier 1" at bounding box center [170, 181] width 23 height 8
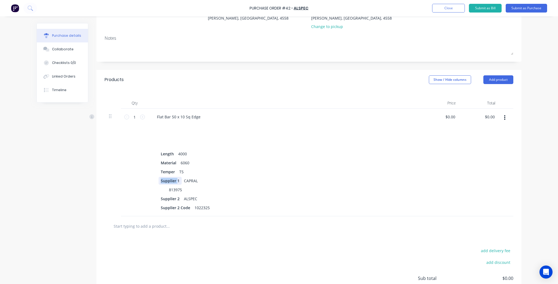
type textarea "x"
click at [168, 183] on div "Supplier 1" at bounding box center [170, 181] width 23 height 8
click at [177, 180] on div "CAPRAL" at bounding box center [176, 181] width 18 height 8
type textarea "x"
click at [177, 180] on div "CAPRAL" at bounding box center [176, 181] width 18 height 8
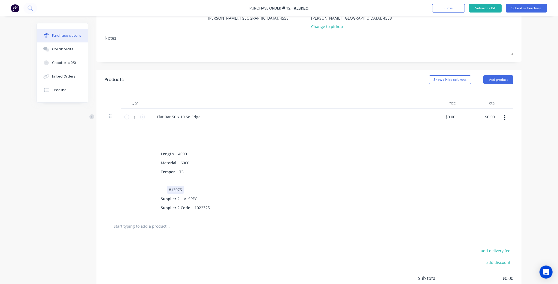
click at [172, 188] on div "813975" at bounding box center [175, 190] width 17 height 8
type textarea "x"
click at [172, 188] on div "813975" at bounding box center [175, 190] width 17 height 8
click at [171, 199] on div "Supplier 2" at bounding box center [170, 199] width 23 height 8
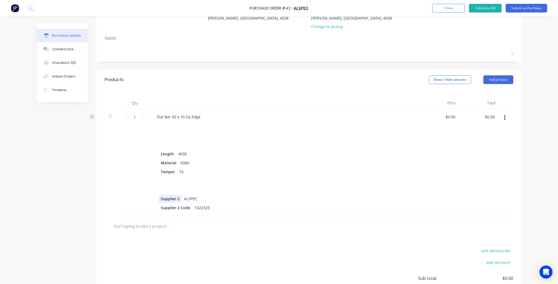
click at [179, 196] on div "Supplier 2" at bounding box center [170, 199] width 23 height 8
type textarea "x"
drag, startPoint x: 179, startPoint y: 199, endPoint x: 157, endPoint y: 199, distance: 22.1
click at [157, 199] on div "Length 4000 Material 6060 Temper T5 Supplier 2 ALSPEC Supplier 2 Code 1022325" at bounding box center [285, 167] width 264 height 89
click at [201, 206] on div "1022325" at bounding box center [202, 208] width 20 height 8
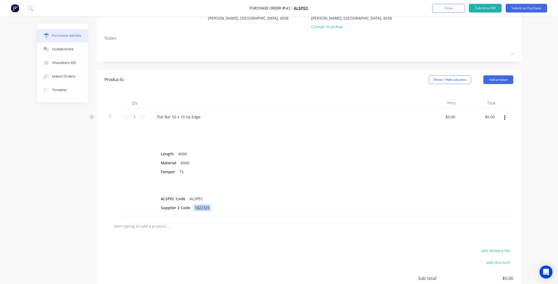
click at [201, 206] on div "1022325" at bounding box center [202, 208] width 20 height 8
copy div "1022325"
click at [195, 200] on div "ALSPEC" at bounding box center [196, 199] width 18 height 8
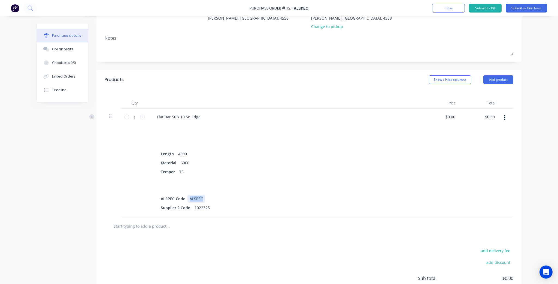
type textarea "x"
click at [195, 200] on div "ALSPEC" at bounding box center [196, 199] width 18 height 8
paste div
click at [164, 208] on div "Supplier 2 Code" at bounding box center [176, 208] width 34 height 8
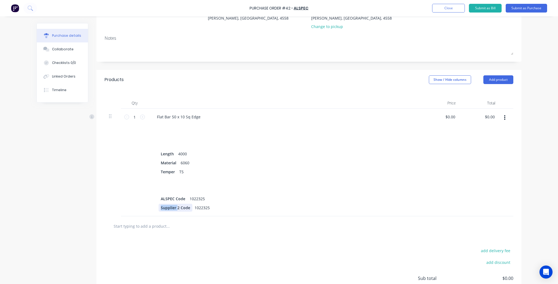
type textarea "x"
click at [164, 208] on div "Supplier 2 Code" at bounding box center [176, 208] width 34 height 8
type textarea "x"
click at [179, 210] on div "1022325" at bounding box center [177, 208] width 20 height 8
click at [166, 173] on div "Temper" at bounding box center [168, 172] width 19 height 8
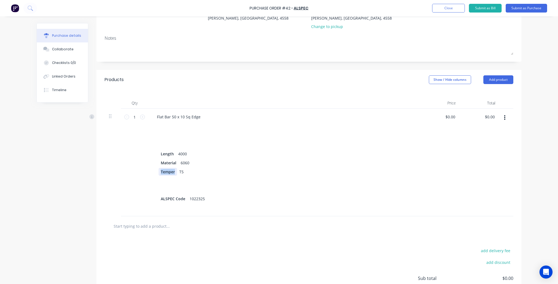
click at [166, 173] on div "Temper" at bounding box center [168, 172] width 19 height 8
type textarea "x"
click at [166, 173] on div "Temper" at bounding box center [168, 172] width 19 height 8
click at [170, 172] on div at bounding box center [171, 172] width 8 height 8
click at [172, 190] on div "T5" at bounding box center [171, 190] width 9 height 8
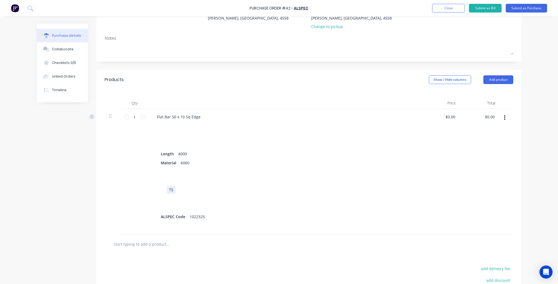
click at [172, 190] on div "T5" at bounding box center [171, 190] width 9 height 8
click at [171, 190] on div "T5" at bounding box center [171, 190] width 9 height 8
click at [170, 190] on div "T5" at bounding box center [171, 190] width 9 height 8
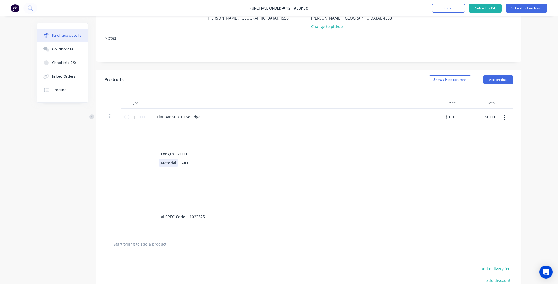
click at [167, 165] on div "Material" at bounding box center [169, 163] width 20 height 8
type textarea "x"
click at [167, 165] on div "Material" at bounding box center [169, 163] width 20 height 8
click at [174, 163] on div at bounding box center [284, 163] width 250 height 8
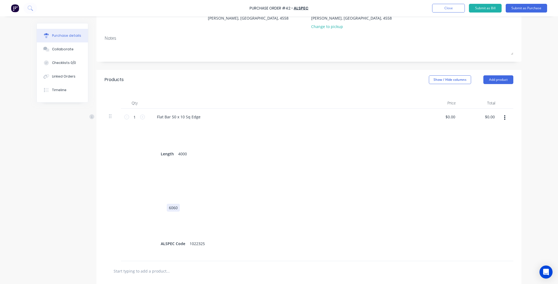
click at [170, 210] on div "6060" at bounding box center [173, 208] width 13 height 8
click at [170, 209] on div "6060" at bounding box center [173, 208] width 13 height 8
type textarea "x"
click at [170, 209] on div "6060" at bounding box center [173, 208] width 13 height 8
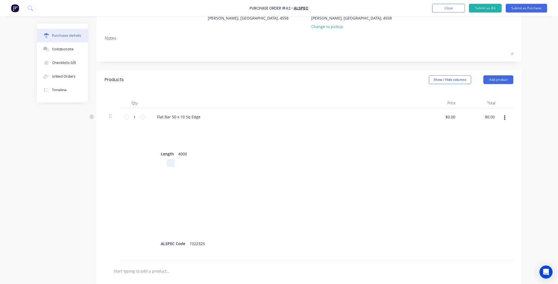
click at [179, 158] on div "Length 4000 ALSPEC Code 1022325" at bounding box center [285, 190] width 264 height 134
click at [181, 154] on div "4000" at bounding box center [182, 154] width 13 height 8
type textarea "x"
click at [181, 154] on div "4000" at bounding box center [182, 154] width 13 height 8
click at [168, 156] on div "Length" at bounding box center [167, 154] width 17 height 8
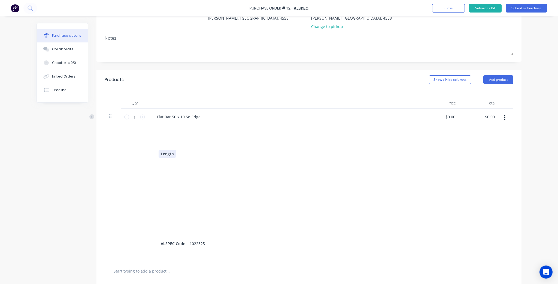
type textarea "x"
click at [168, 156] on div "Length" at bounding box center [167, 154] width 17 height 8
click at [340, 166] on div "ALSPEC Code 1022325" at bounding box center [285, 208] width 264 height 170
click at [329, 109] on div "Flat Bar 50 x 10 Sq Edge ALSPEC Code 1022325" at bounding box center [284, 203] width 272 height 189
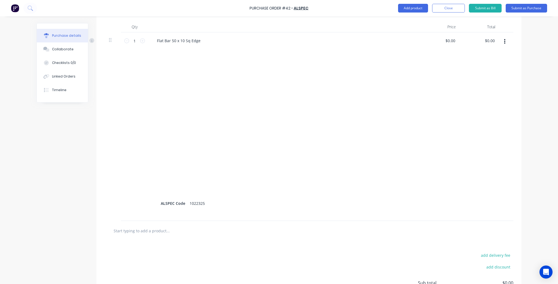
scroll to position [19, 0]
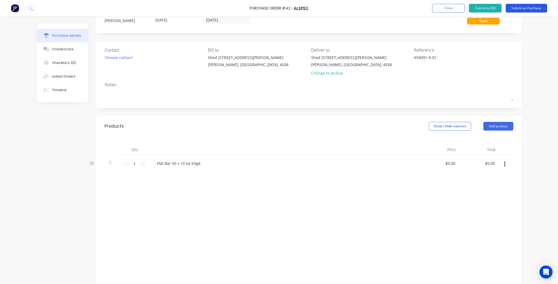
click at [519, 11] on button "Submit as Purchase" at bounding box center [526, 8] width 41 height 9
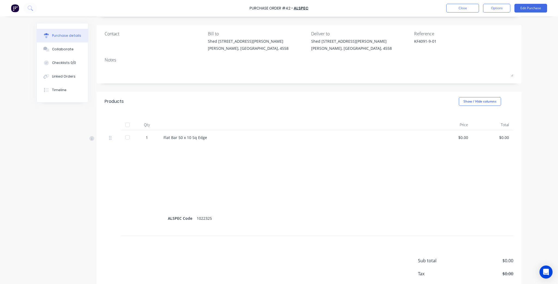
scroll to position [64, 0]
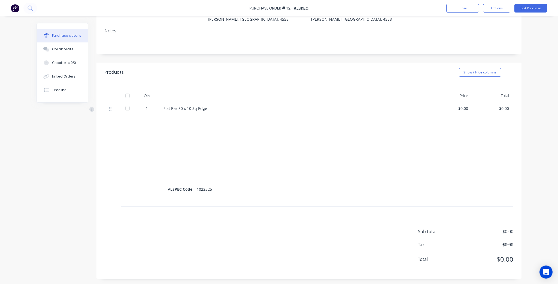
click at [202, 171] on div at bounding box center [295, 172] width 255 height 8
click at [177, 115] on div at bounding box center [295, 118] width 255 height 8
click at [173, 117] on div at bounding box center [295, 118] width 255 height 8
click at [164, 121] on div "ALSPEC Code 1022325" at bounding box center [295, 158] width 264 height 89
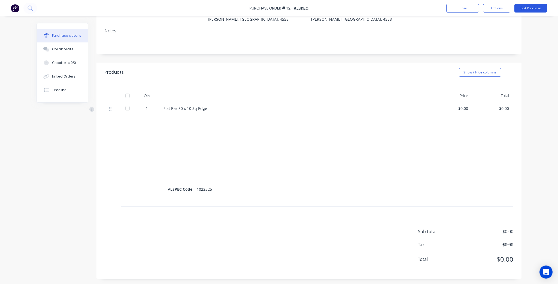
click at [537, 7] on button "Edit Purchase" at bounding box center [530, 8] width 33 height 9
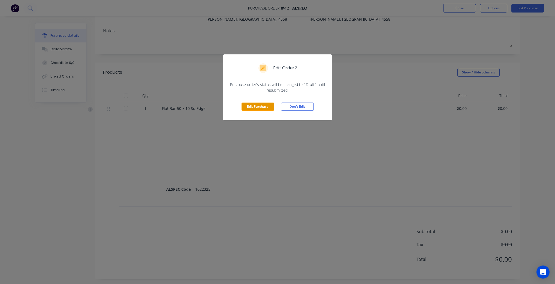
click at [260, 108] on button "Edit Purchase" at bounding box center [257, 107] width 33 height 8
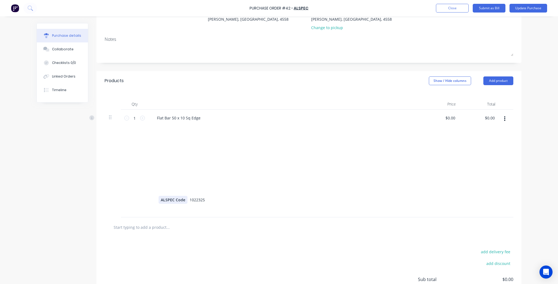
click at [165, 200] on div "ALSPEC Code" at bounding box center [173, 200] width 29 height 8
copy div "ALSPEC Code"
click at [159, 127] on div "ALSPEC Code 1022325" at bounding box center [285, 168] width 264 height 89
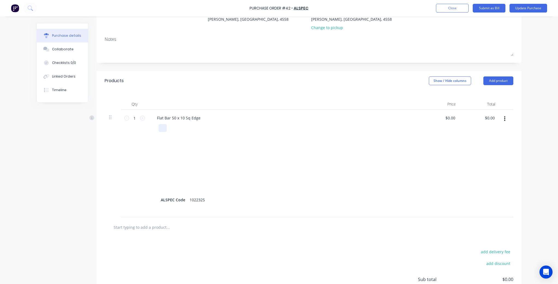
type textarea "x"
click at [157, 126] on div "ALSPEC Code 1022325" at bounding box center [285, 168] width 264 height 89
paste div
click at [192, 201] on div "1022325" at bounding box center [197, 200] width 20 height 8
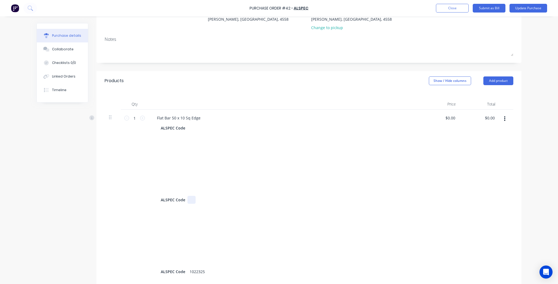
click at [192, 201] on div at bounding box center [191, 200] width 8 height 8
click at [196, 270] on div "1022325" at bounding box center [197, 272] width 20 height 8
copy div "1022325"
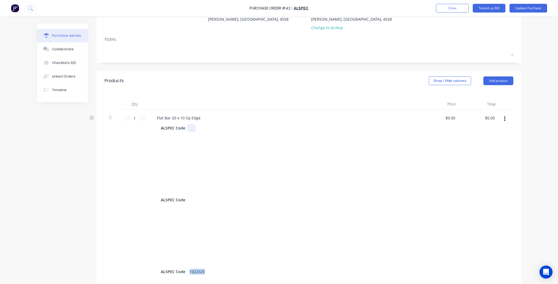
type textarea "x"
click at [190, 127] on div at bounding box center [191, 128] width 8 height 8
paste div
click at [171, 202] on div "ALSPEC Code" at bounding box center [173, 200] width 29 height 8
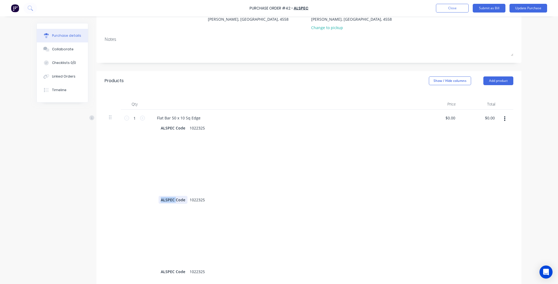
type textarea "x"
click at [171, 202] on div "ALSPEC Code" at bounding box center [173, 200] width 29 height 8
click at [182, 198] on div "1022325" at bounding box center [177, 200] width 20 height 8
type textarea "x"
click at [182, 198] on div "1022325" at bounding box center [177, 200] width 20 height 8
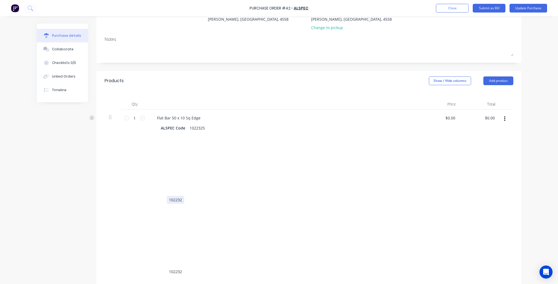
click at [182, 198] on div "102232" at bounding box center [175, 200] width 17 height 8
click at [240, 201] on div at bounding box center [284, 200] width 250 height 8
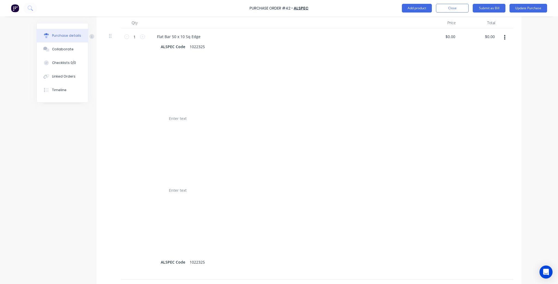
scroll to position [195, 0]
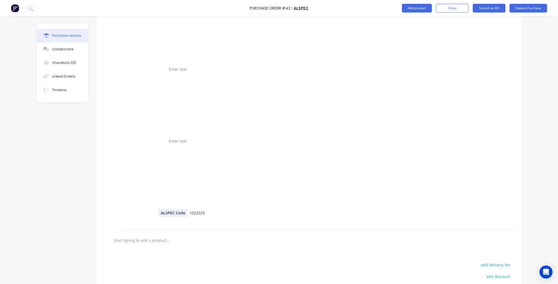
click at [168, 215] on div "ALSPEC Code" at bounding box center [173, 213] width 29 height 8
type textarea "x"
click at [168, 215] on div "ALSPEC Code" at bounding box center [173, 213] width 29 height 8
click at [180, 211] on div "1022325" at bounding box center [177, 213] width 20 height 8
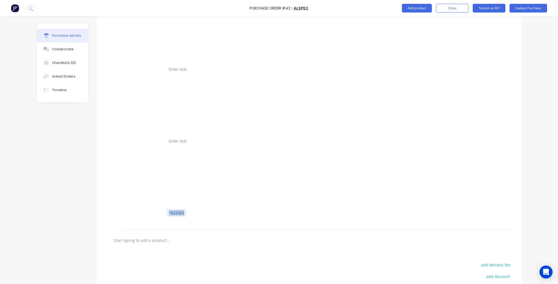
type textarea "x"
click at [180, 211] on div "1022325" at bounding box center [177, 213] width 20 height 8
click at [232, 196] on div at bounding box center [284, 195] width 250 height 8
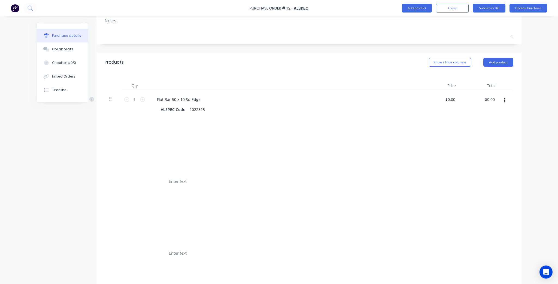
scroll to position [21, 0]
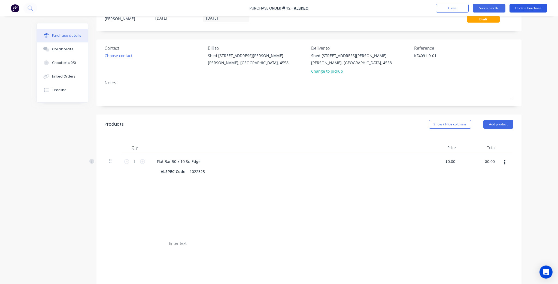
click at [534, 11] on button "Update Purchase" at bounding box center [528, 8] width 38 height 9
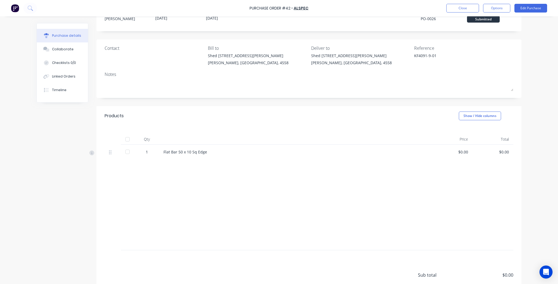
scroll to position [0, 0]
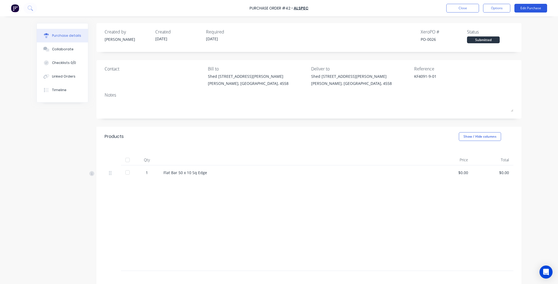
click at [536, 11] on button "Edit Purchase" at bounding box center [530, 8] width 33 height 9
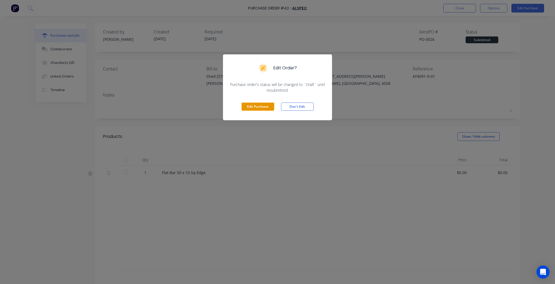
click at [261, 108] on button "Edit Purchase" at bounding box center [257, 107] width 33 height 8
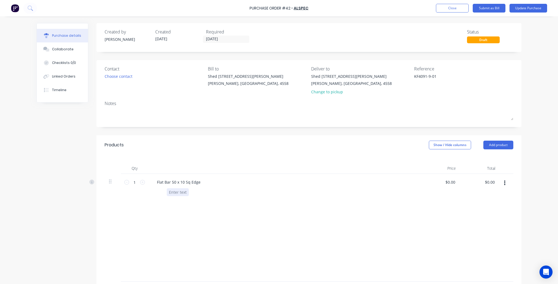
click at [183, 190] on div at bounding box center [178, 193] width 22 height 8
click at [159, 193] on div at bounding box center [163, 193] width 8 height 8
click at [175, 192] on div at bounding box center [178, 193] width 22 height 8
paste div
click at [161, 191] on div at bounding box center [163, 193] width 8 height 8
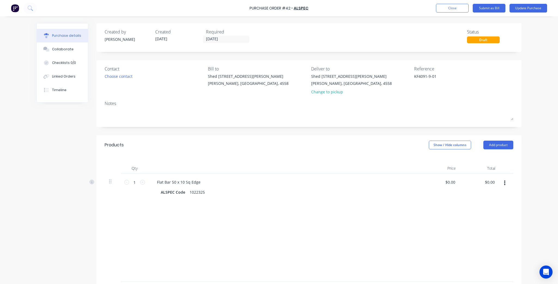
click at [240, 151] on div "Products Show / Hide columns Add product" at bounding box center [308, 145] width 425 height 20
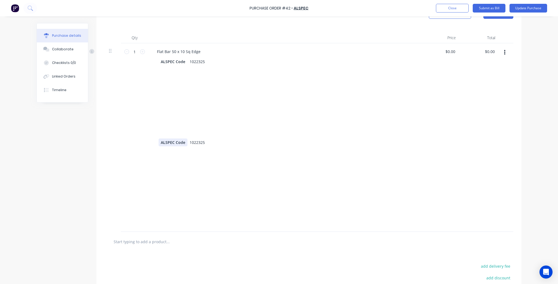
click at [180, 146] on div "ALSPEC Code" at bounding box center [173, 143] width 29 height 8
click at [178, 145] on div at bounding box center [284, 143] width 250 height 8
click at [175, 213] on div "1022325" at bounding box center [177, 215] width 20 height 8
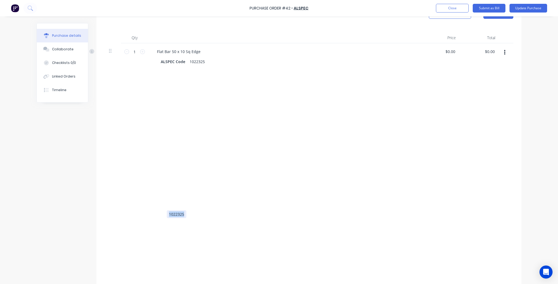
click at [175, 213] on div "1022325" at bounding box center [177, 215] width 20 height 8
click at [338, 142] on div at bounding box center [284, 143] width 250 height 8
click at [383, 119] on div at bounding box center [284, 116] width 250 height 8
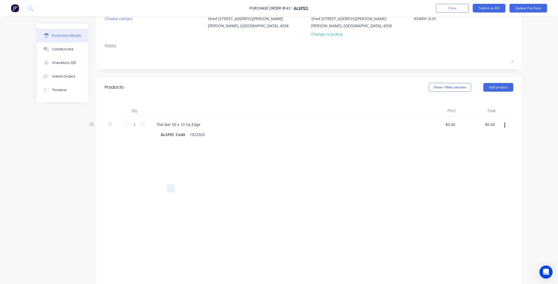
scroll to position [22, 0]
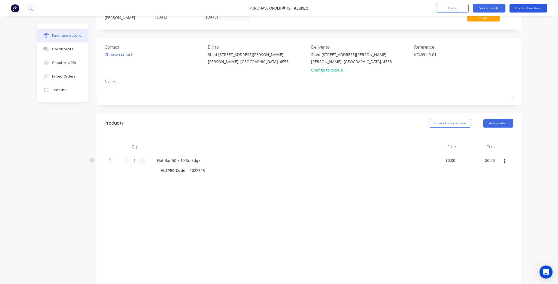
click at [530, 5] on button "Update Purchase" at bounding box center [528, 8] width 38 height 9
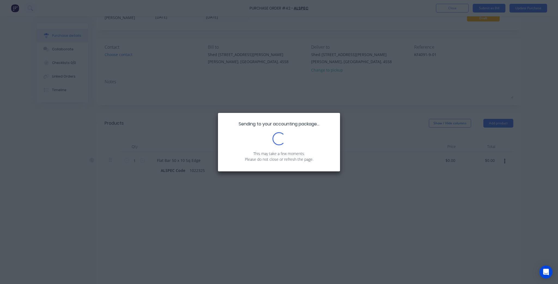
scroll to position [0, 0]
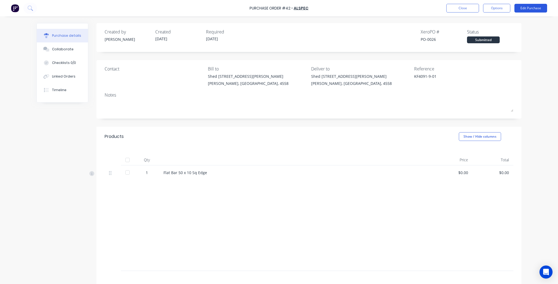
click at [527, 7] on button "Edit Purchase" at bounding box center [530, 8] width 33 height 9
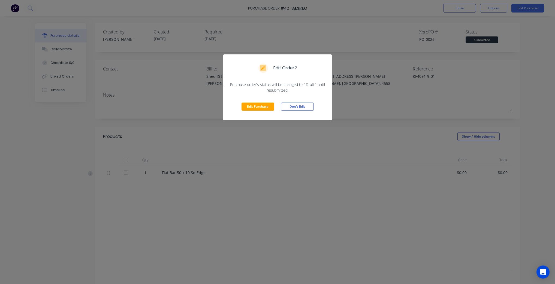
click at [274, 105] on div "Edit Purchase Don't Edit" at bounding box center [277, 106] width 109 height 27
click at [264, 107] on button "Edit Purchase" at bounding box center [257, 107] width 33 height 8
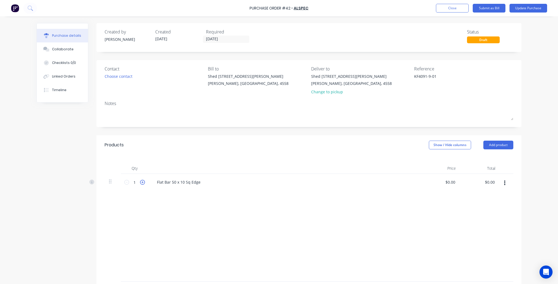
click at [140, 183] on icon at bounding box center [142, 182] width 5 height 5
click at [209, 213] on div at bounding box center [284, 210] width 250 height 8
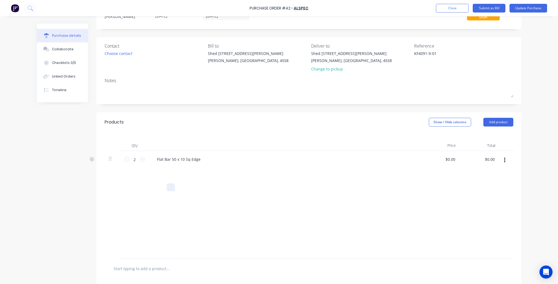
scroll to position [109, 0]
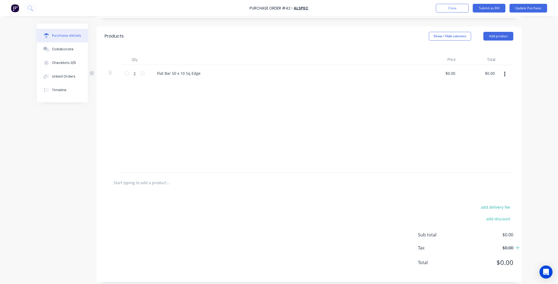
click at [136, 179] on input "text" at bounding box center [167, 182] width 109 height 11
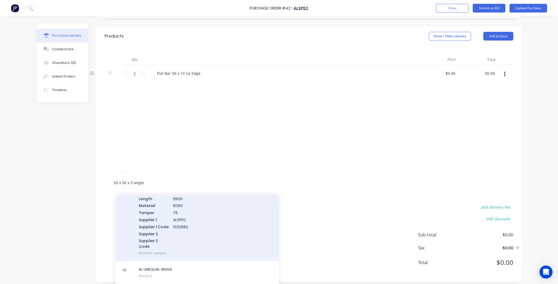
scroll to position [120, 0]
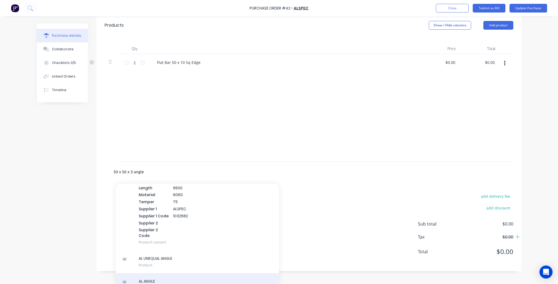
click at [171, 274] on div "AL ANGLE Product" at bounding box center [197, 285] width 163 height 23
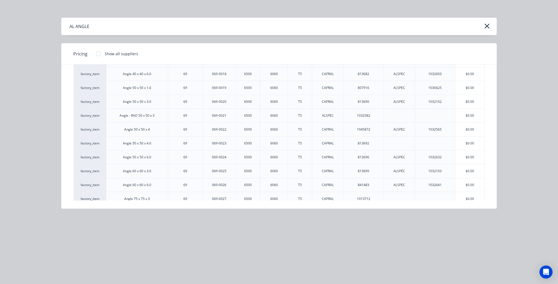
scroll to position [244, 0]
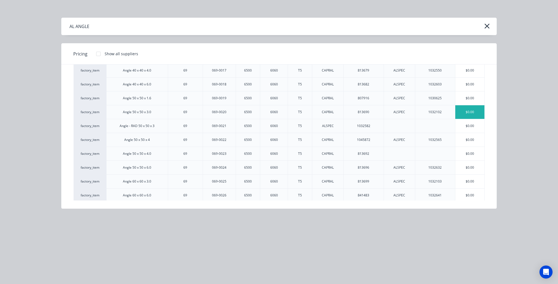
click at [467, 110] on div "$0.00" at bounding box center [469, 112] width 29 height 14
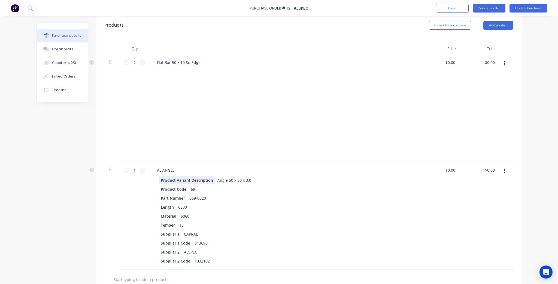
click at [195, 181] on div "Product Variant Description" at bounding box center [187, 181] width 57 height 8
click at [187, 181] on div "Angle 50 x 50 x 3.0" at bounding box center [186, 181] width 38 height 8
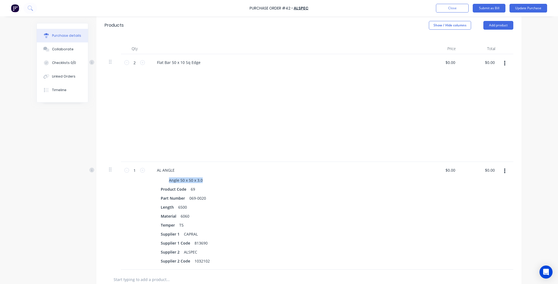
copy div "Angle 50 x 50 x 3.0"
click at [167, 171] on div "AL ANGLE" at bounding box center [166, 170] width 26 height 8
click at [170, 171] on div "AL ANGLE" at bounding box center [166, 170] width 26 height 8
click at [171, 170] on div "AL ANGLE" at bounding box center [166, 170] width 26 height 8
click at [175, 170] on div "AL ANGLE" at bounding box center [166, 170] width 26 height 8
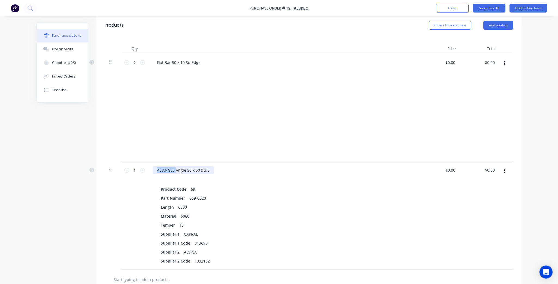
drag, startPoint x: 174, startPoint y: 172, endPoint x: 146, endPoint y: 172, distance: 28.6
click at [146, 172] on div "1 1 AL ANGLE Angle 50 x 50 x 3.0 Product Code 69 Part Number 069-0020 Length 65…" at bounding box center [309, 216] width 409 height 108
click at [172, 190] on div "Product Code" at bounding box center [174, 190] width 30 height 8
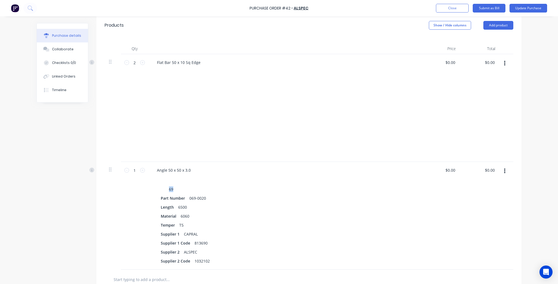
click at [168, 190] on div "69" at bounding box center [171, 190] width 9 height 8
click at [166, 197] on div "Part Number" at bounding box center [173, 199] width 29 height 8
click at [183, 199] on div "069-0020" at bounding box center [177, 199] width 21 height 8
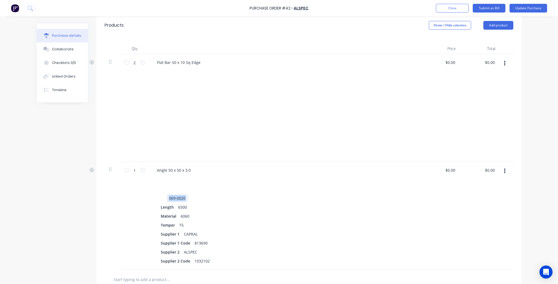
click at [183, 199] on div "069-0020" at bounding box center [177, 199] width 21 height 8
click at [170, 206] on div "Length" at bounding box center [167, 207] width 17 height 8
click at [162, 206] on div "Length" at bounding box center [167, 207] width 17 height 8
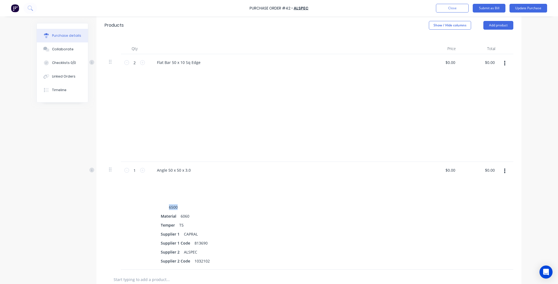
click at [167, 208] on div "6500" at bounding box center [173, 207] width 13 height 8
click at [166, 215] on div "Material" at bounding box center [169, 216] width 20 height 8
click at [170, 218] on div "6060" at bounding box center [173, 216] width 13 height 8
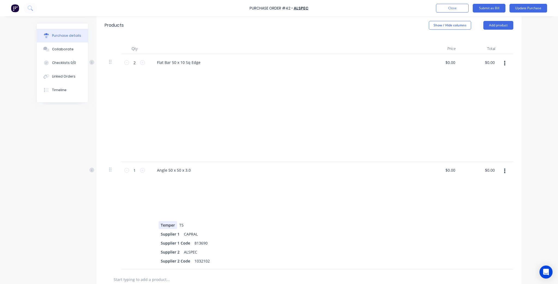
click at [165, 226] on div "Temper" at bounding box center [168, 225] width 19 height 8
click at [173, 226] on div "T5" at bounding box center [171, 225] width 9 height 8
click at [166, 232] on div "Supplier 1" at bounding box center [170, 234] width 23 height 8
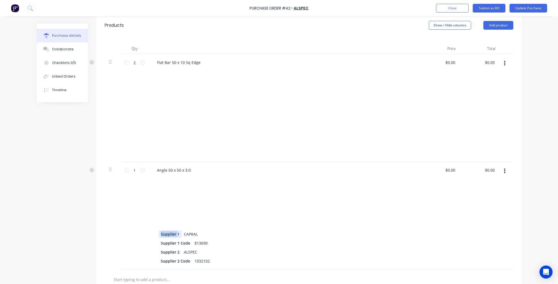
click at [166, 232] on div "Supplier 1" at bounding box center [170, 234] width 23 height 8
click at [172, 232] on div "CAPRAL" at bounding box center [176, 234] width 18 height 8
click at [167, 241] on div "Supplier 1 Code" at bounding box center [176, 243] width 34 height 8
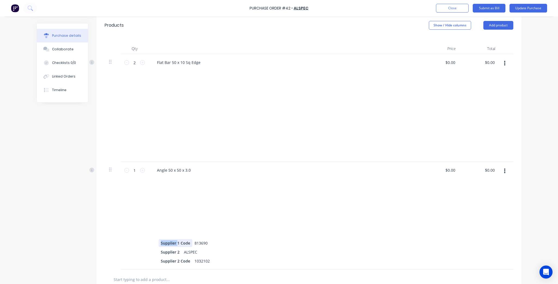
click at [167, 241] on div "Supplier 1 Code" at bounding box center [176, 243] width 34 height 8
click at [178, 243] on div "813690" at bounding box center [175, 243] width 17 height 8
drag, startPoint x: 178, startPoint y: 243, endPoint x: 178, endPoint y: 251, distance: 7.6
click at [178, 243] on div "813690" at bounding box center [175, 243] width 17 height 8
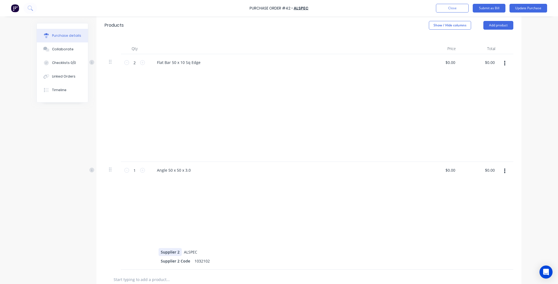
click at [168, 254] on div "Supplier 2" at bounding box center [170, 252] width 23 height 8
click at [162, 253] on div "2" at bounding box center [163, 252] width 8 height 8
click at [171, 251] on div "ALSPEC" at bounding box center [176, 252] width 18 height 8
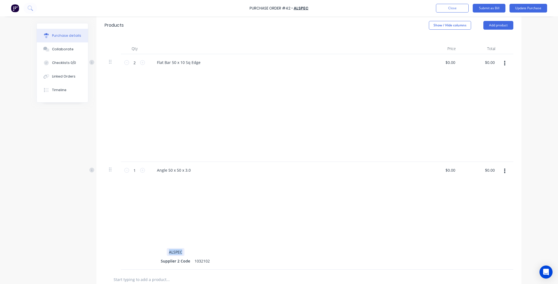
click at [171, 251] on div "ALSPEC" at bounding box center [176, 252] width 18 height 8
click at [169, 260] on div "Supplier 2 Code" at bounding box center [176, 261] width 34 height 8
click at [179, 259] on div "1032102" at bounding box center [177, 261] width 20 height 8
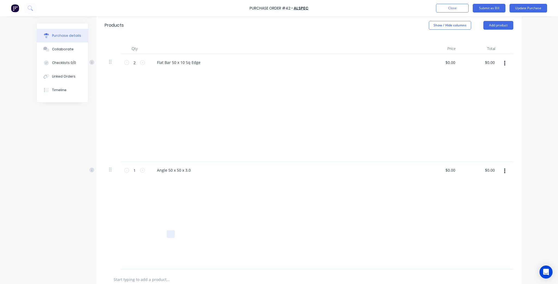
click at [237, 233] on div at bounding box center [284, 234] width 250 height 8
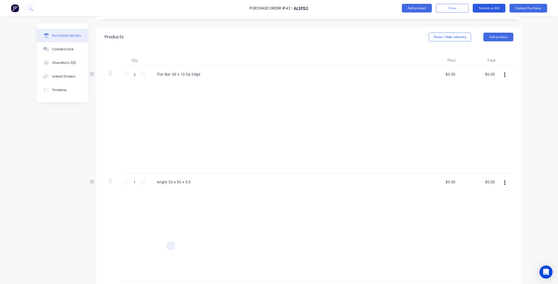
scroll to position [46, 0]
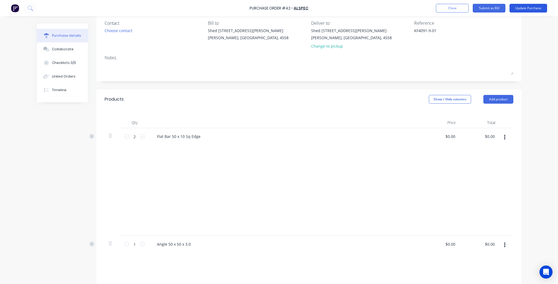
click at [532, 9] on button "Update Purchase" at bounding box center [528, 8] width 38 height 9
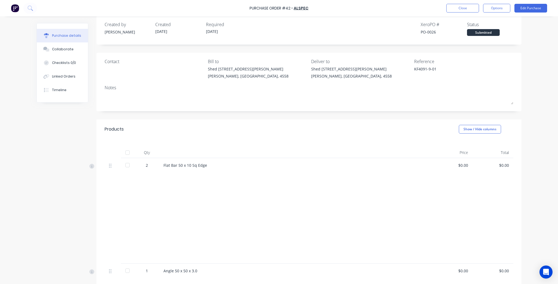
scroll to position [0, 0]
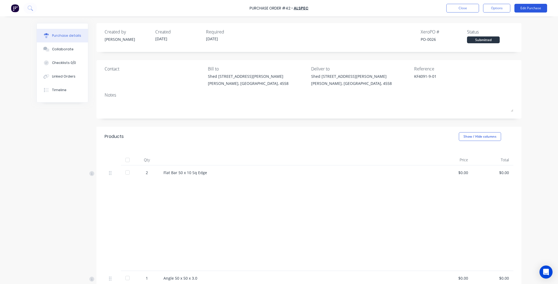
click at [539, 6] on button "Edit Purchase" at bounding box center [530, 8] width 33 height 9
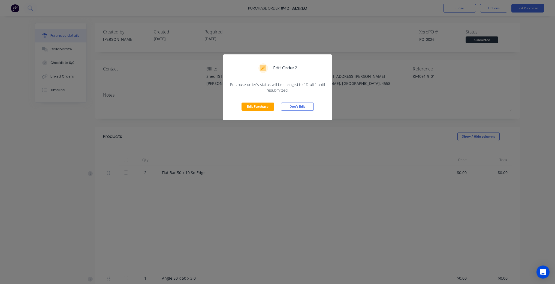
click at [258, 113] on div "Edit Purchase Don't Edit" at bounding box center [277, 106] width 109 height 27
click at [258, 107] on button "Edit Purchase" at bounding box center [257, 107] width 33 height 8
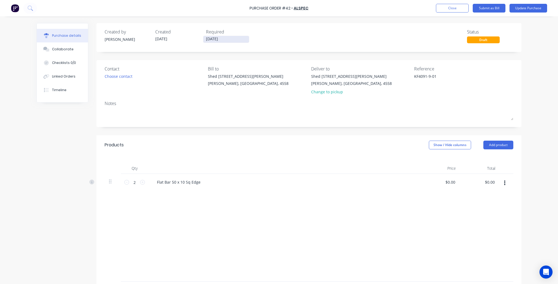
click at [236, 41] on input "09/10/25" at bounding box center [226, 39] width 46 height 7
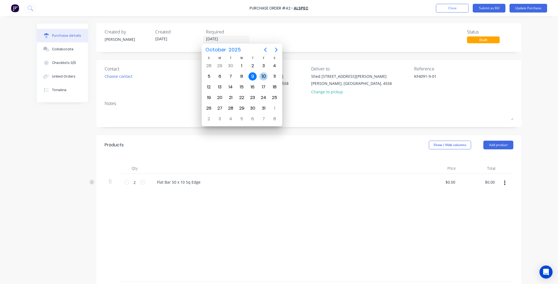
click at [262, 79] on div "10" at bounding box center [263, 76] width 8 height 8
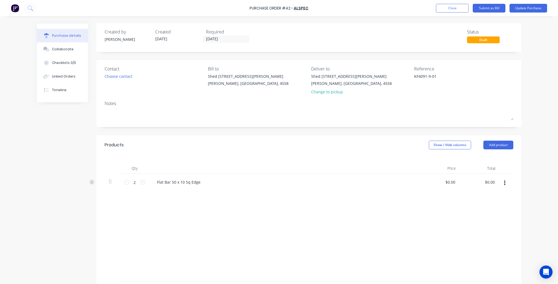
click at [313, 87] on div "Shed 1/9 Charlston Pl Kuluin, Queensland, 4558 Change to pickup" at bounding box center [351, 86] width 81 height 24
click at [314, 91] on div "Change to pickup" at bounding box center [351, 92] width 81 height 6
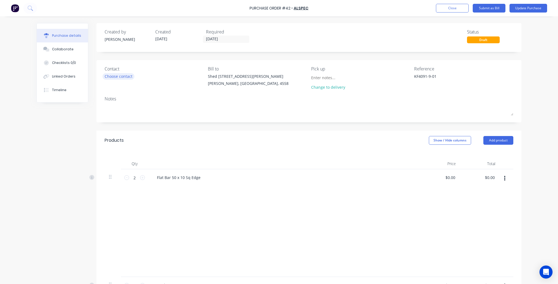
click at [114, 79] on div "Choose contact" at bounding box center [119, 77] width 28 height 6
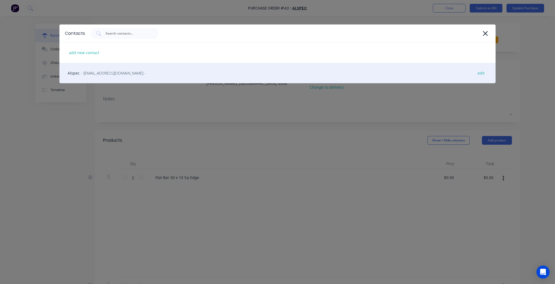
click at [103, 68] on div "Alspec - sunshinecoast@alspec.com.au - edit" at bounding box center [277, 73] width 436 height 20
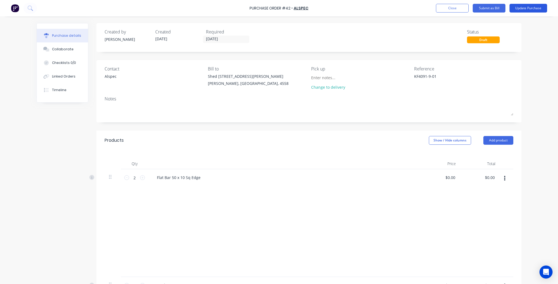
click at [537, 6] on button "Update Purchase" at bounding box center [528, 8] width 38 height 9
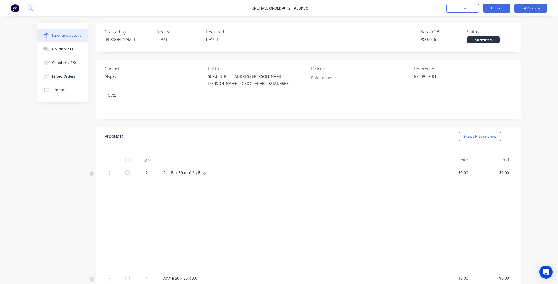
click at [492, 8] on button "Options" at bounding box center [496, 8] width 27 height 9
click at [490, 22] on div "Print / Email" at bounding box center [484, 22] width 42 height 8
click at [487, 41] on div "Without pricing" at bounding box center [484, 44] width 42 height 8
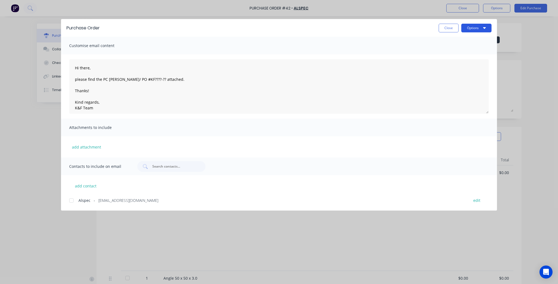
click at [469, 31] on button "Options" at bounding box center [476, 28] width 30 height 9
click at [461, 44] on div "Preview" at bounding box center [466, 42] width 42 height 8
click at [454, 26] on button "Close" at bounding box center [449, 28] width 20 height 9
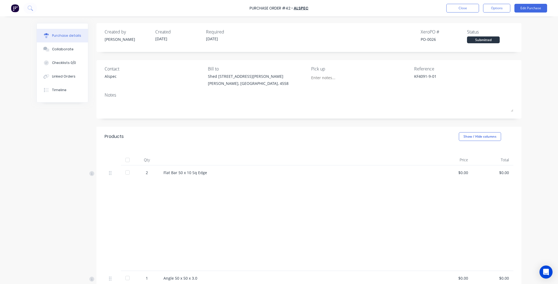
click at [534, 2] on div "Purchase Order #42 - ALSPEC Close Options Edit Purchase" at bounding box center [279, 8] width 558 height 16
click at [534, 4] on button "Edit Purchase" at bounding box center [530, 8] width 33 height 9
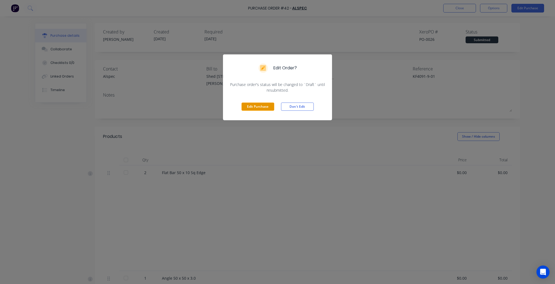
click at [247, 103] on div "Edit Purchase Don't Edit" at bounding box center [277, 106] width 109 height 27
click at [247, 104] on button "Edit Purchase" at bounding box center [257, 107] width 33 height 8
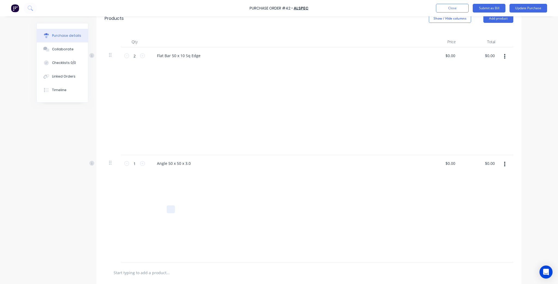
scroll to position [131, 0]
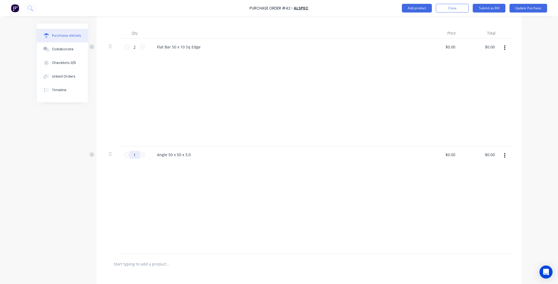
click at [135, 156] on input "1" at bounding box center [134, 155] width 11 height 8
click at [532, 148] on div "Purchase Order #42 - ALSPEC Add product Close Submit as Bill Update Purchase Pu…" at bounding box center [279, 142] width 558 height 284
click at [195, 154] on div "Angle 50 x 50 x 3.0" at bounding box center [285, 155] width 264 height 8
click at [189, 156] on div "Angle 50 x 50 x 3.0" at bounding box center [174, 155] width 42 height 8
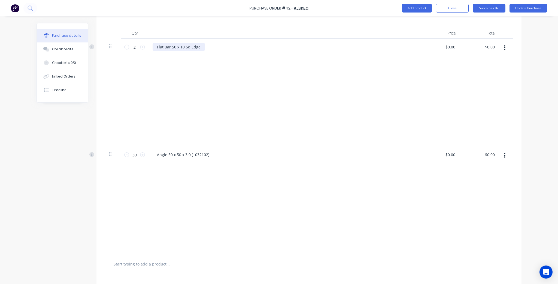
click at [201, 48] on div "Flat Bar 50 x 10 Sq Edge" at bounding box center [179, 47] width 52 height 8
click at [201, 46] on div "Flat Bar 50 x 10 Sq Edge (" at bounding box center [180, 47] width 54 height 8
click at [289, 118] on div at bounding box center [284, 120] width 250 height 8
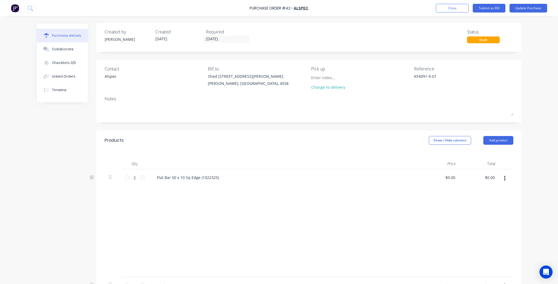
click at [327, 147] on div "Products Show / Hide columns Add product" at bounding box center [308, 141] width 425 height 20
click at [521, 10] on button "Update Purchase" at bounding box center [528, 8] width 38 height 9
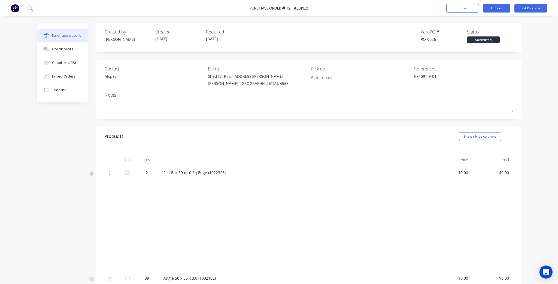
click at [491, 10] on button "Options" at bounding box center [496, 8] width 27 height 9
click at [491, 22] on div "Print / Email" at bounding box center [484, 22] width 42 height 8
click at [478, 50] on div "Back With pricing Without pricing" at bounding box center [484, 32] width 52 height 35
click at [479, 45] on div "Without pricing" at bounding box center [484, 44] width 42 height 8
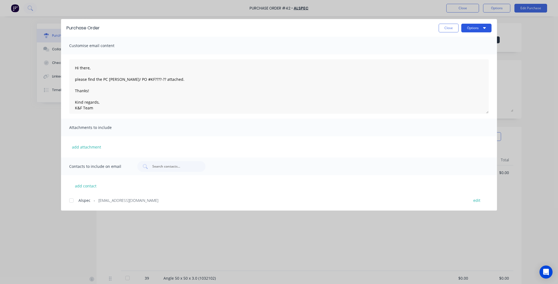
click at [479, 28] on button "Options" at bounding box center [476, 28] width 30 height 9
click at [471, 38] on div "Preview" at bounding box center [466, 42] width 42 height 8
click at [451, 26] on button "Close" at bounding box center [449, 28] width 20 height 9
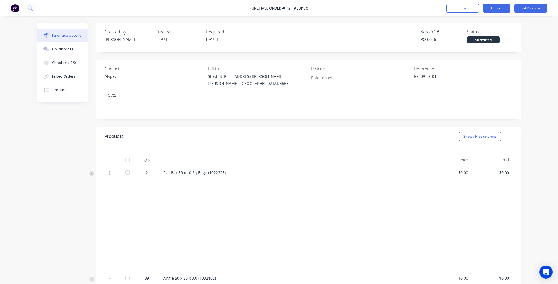
click at [495, 6] on button "Options" at bounding box center [496, 8] width 27 height 9
click at [484, 22] on div "Print / Email" at bounding box center [484, 22] width 42 height 8
click at [478, 41] on div "Without pricing" at bounding box center [484, 44] width 42 height 8
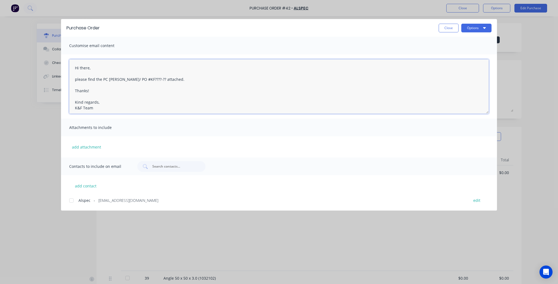
drag, startPoint x: 147, startPoint y: 79, endPoint x: 104, endPoint y: 80, distance: 43.6
click at [104, 80] on textarea "Hi there, please find the PC docket/ PO #KF????-?? attached. Thanks! Kind regar…" at bounding box center [279, 86] width 420 height 54
paste textarea "KF4091-9-01"
click at [76, 198] on div at bounding box center [71, 200] width 11 height 11
click at [482, 28] on button "Options" at bounding box center [476, 28] width 30 height 9
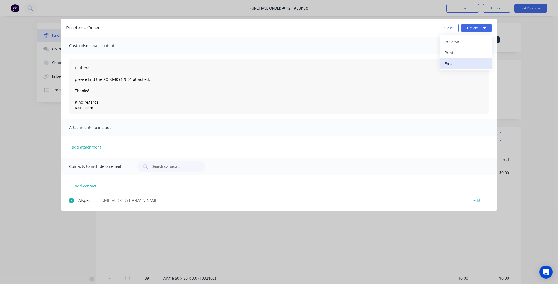
click at [465, 65] on div "Email" at bounding box center [466, 64] width 42 height 8
click at [441, 32] on button "Close" at bounding box center [449, 28] width 20 height 9
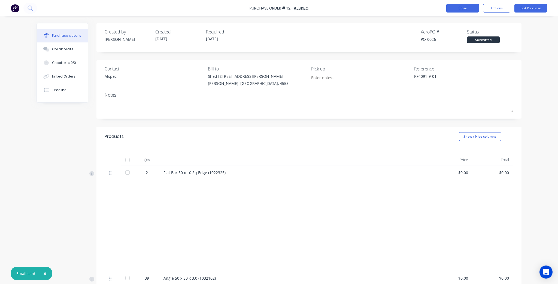
click at [454, 11] on button "Close" at bounding box center [462, 8] width 33 height 9
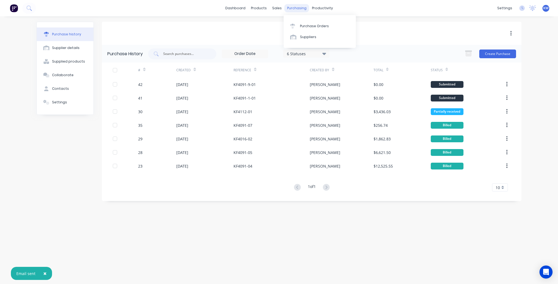
click at [301, 8] on div "purchasing" at bounding box center [296, 8] width 25 height 8
click at [306, 23] on link "Purchase Orders" at bounding box center [320, 25] width 72 height 11
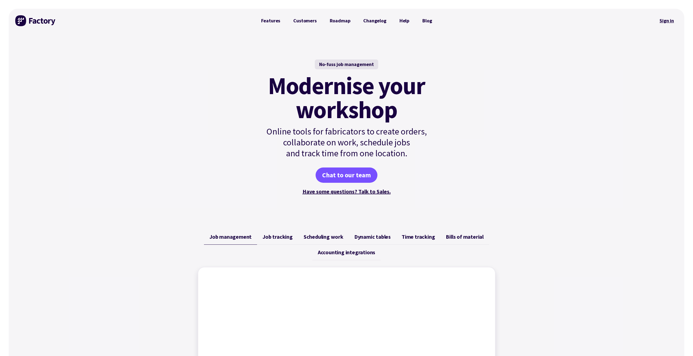
click at [665, 19] on link "Sign in" at bounding box center [667, 20] width 22 height 13
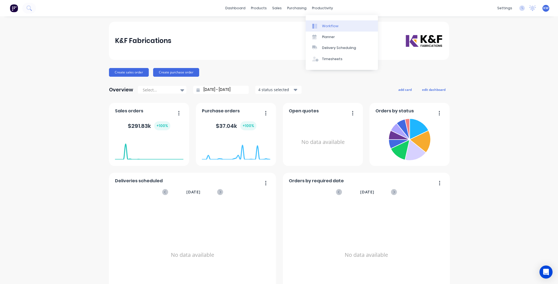
click at [327, 25] on div "Workflow" at bounding box center [330, 26] width 16 height 5
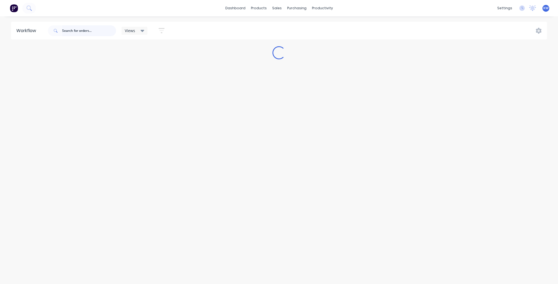
click at [90, 33] on input "text" at bounding box center [89, 30] width 54 height 11
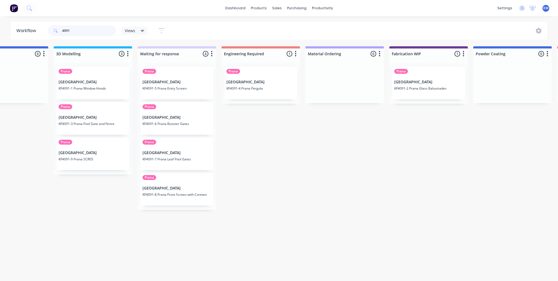
scroll to position [0, 294]
type input "4091"
click at [308, 29] on link "Purchase Orders" at bounding box center [320, 25] width 72 height 11
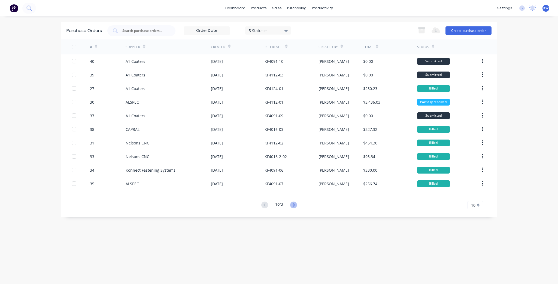
click at [294, 207] on icon at bounding box center [293, 205] width 7 height 7
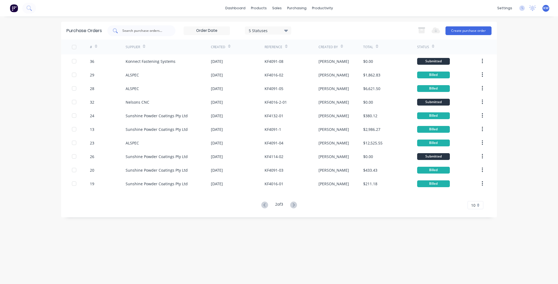
click at [153, 34] on div at bounding box center [141, 30] width 68 height 11
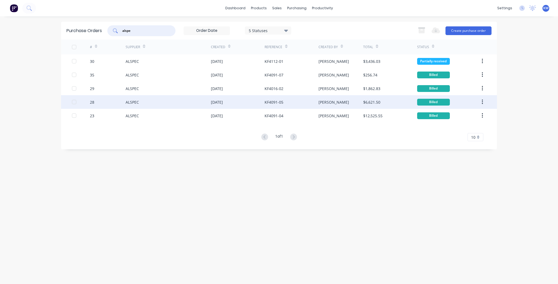
type input "alspe"
click at [365, 104] on div "$6,621.50" at bounding box center [371, 102] width 17 height 6
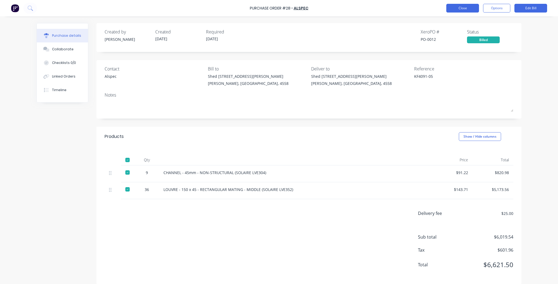
click at [471, 6] on button "Close" at bounding box center [462, 8] width 33 height 9
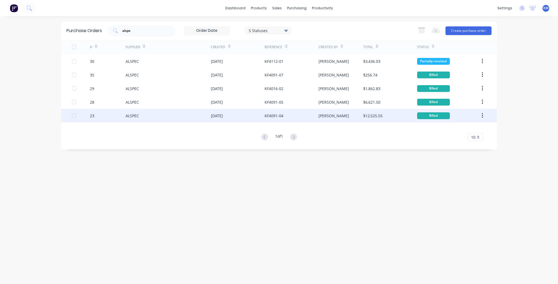
click at [279, 117] on div "KF4091-04" at bounding box center [274, 116] width 19 height 6
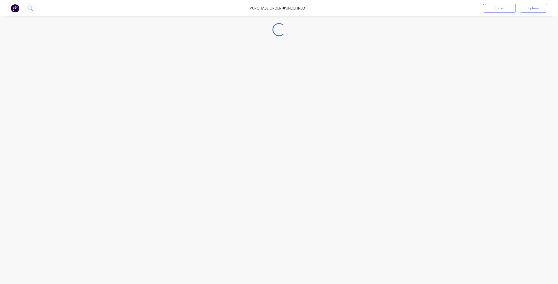
type textarea "x"
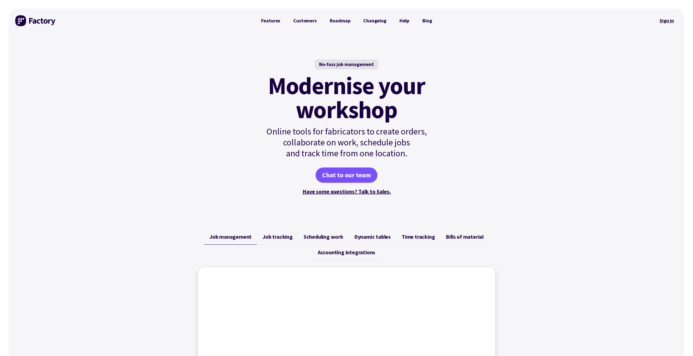
click at [662, 20] on link "Sign in" at bounding box center [667, 20] width 22 height 13
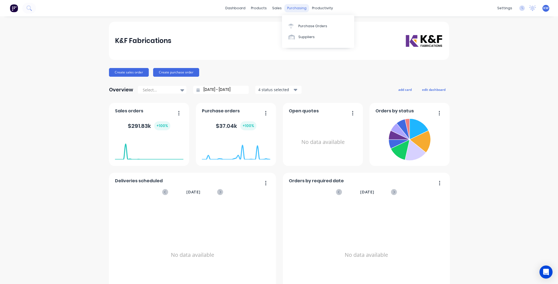
click at [297, 11] on div "purchasing" at bounding box center [296, 8] width 25 height 8
click at [303, 26] on div "Purchase Orders" at bounding box center [312, 26] width 29 height 5
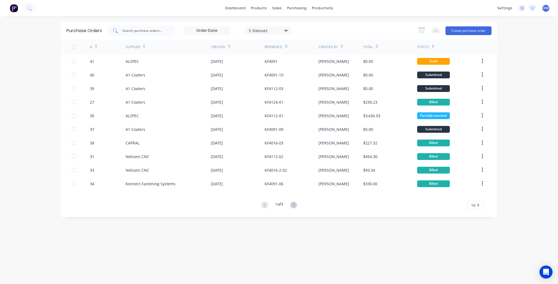
click at [151, 31] on input "text" at bounding box center [144, 30] width 45 height 5
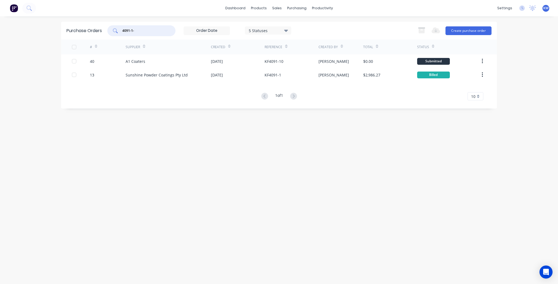
type input "4091-1-1"
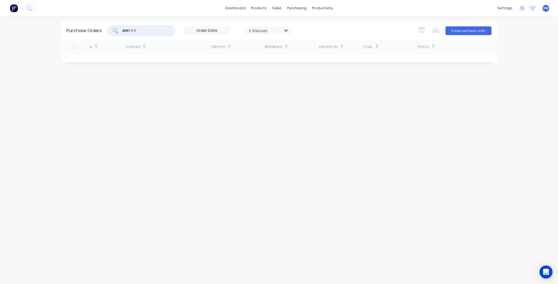
drag, startPoint x: 145, startPoint y: 31, endPoint x: 80, endPoint y: 31, distance: 65.4
click at [80, 31] on div "Purchase Orders 4091-1-1 5 Statuses 5 Statuses Export to Excel (XLSX) Create pu…" at bounding box center [279, 31] width 436 height 18
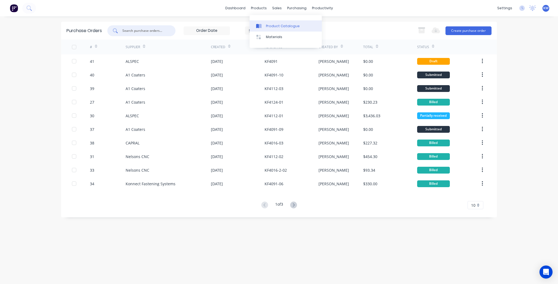
click at [271, 26] on div "Product Catalogue" at bounding box center [283, 26] width 34 height 5
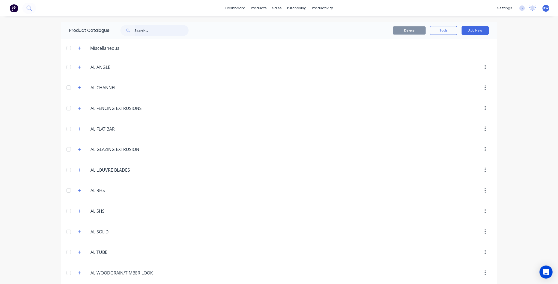
click at [160, 30] on input "text" at bounding box center [162, 30] width 54 height 11
type input "50 x 50 x 3.0"
click at [160, 30] on input "50 x 50 x 3.0" at bounding box center [162, 30] width 54 height 11
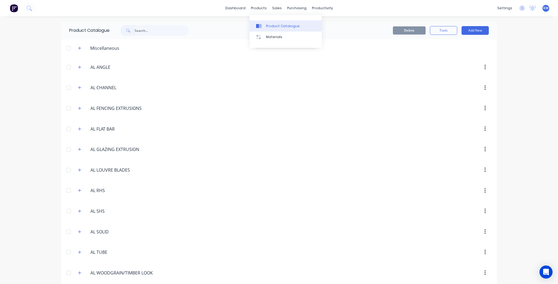
click at [275, 24] on div "Product Catalogue" at bounding box center [283, 26] width 34 height 5
click at [80, 65] on button "button" at bounding box center [79, 67] width 7 height 7
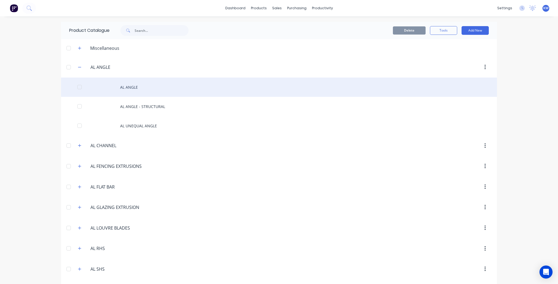
click at [138, 93] on div "AL ANGLE" at bounding box center [279, 87] width 436 height 19
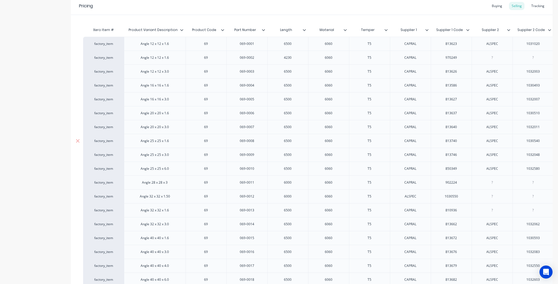
scroll to position [218, 0]
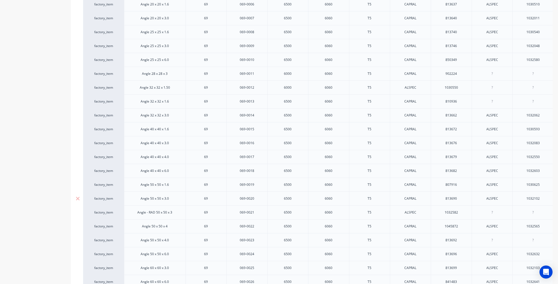
click at [533, 198] on div "1032102" at bounding box center [532, 198] width 27 height 7
copy div "1032102"
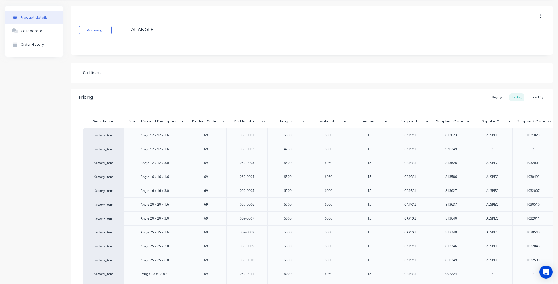
scroll to position [0, 0]
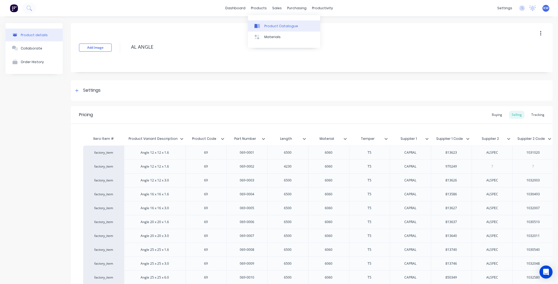
click at [268, 27] on div "Product Catalogue" at bounding box center [281, 26] width 34 height 5
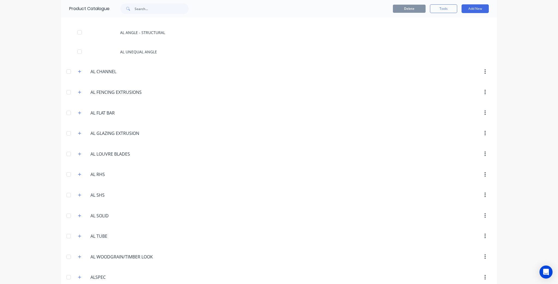
scroll to position [153, 0]
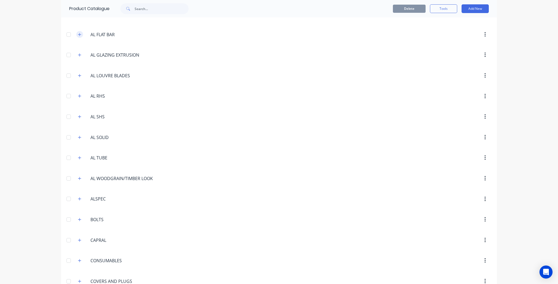
click at [81, 34] on button "button" at bounding box center [79, 34] width 7 height 7
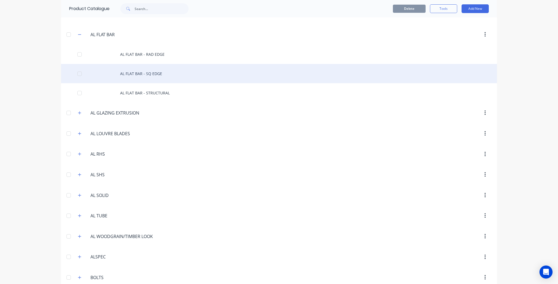
click at [147, 74] on div "AL FLAT BAR - SQ EDGE" at bounding box center [279, 73] width 436 height 19
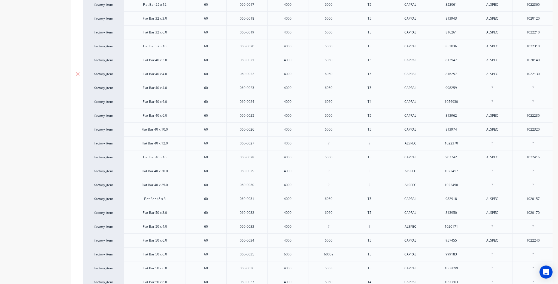
scroll to position [458, 0]
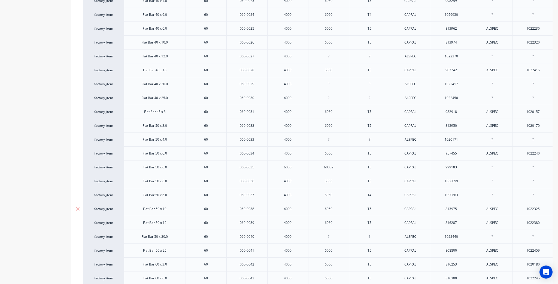
click at [533, 208] on div "1022325" at bounding box center [532, 209] width 27 height 7
copy div "1022325"
type textarea "x"
